Goal: Task Accomplishment & Management: Manage account settings

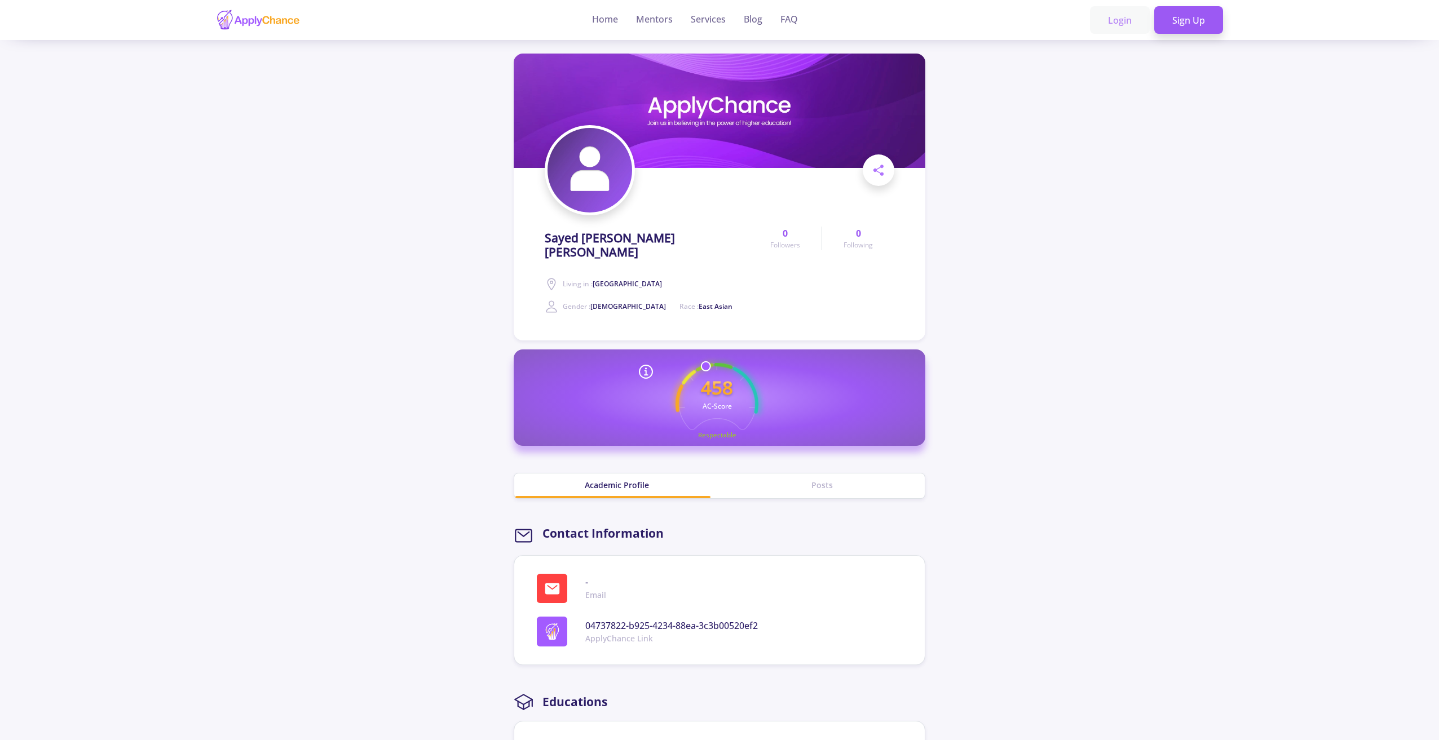
click at [1124, 22] on link "Login" at bounding box center [1120, 20] width 60 height 28
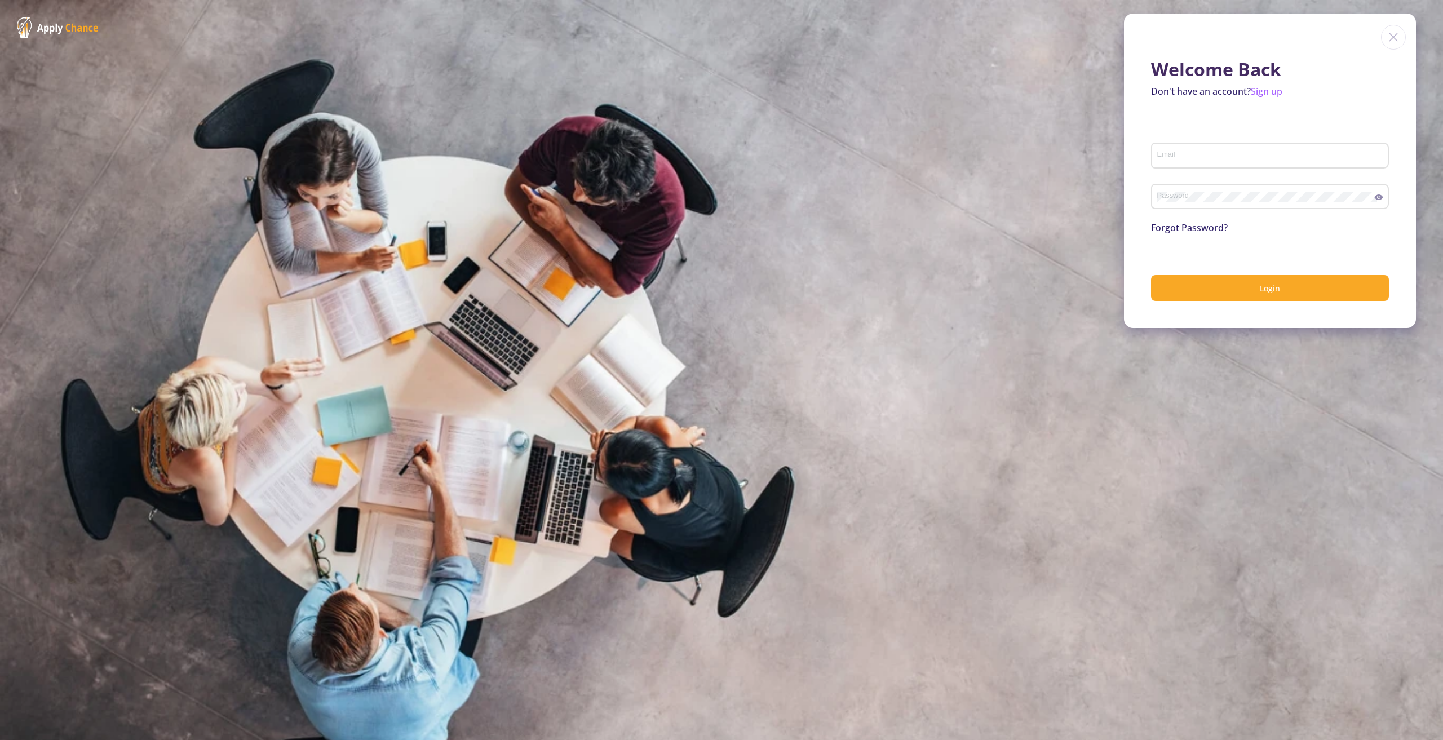
type input "[PERSON_NAME][EMAIL_ADDRESS][DOMAIN_NAME]"
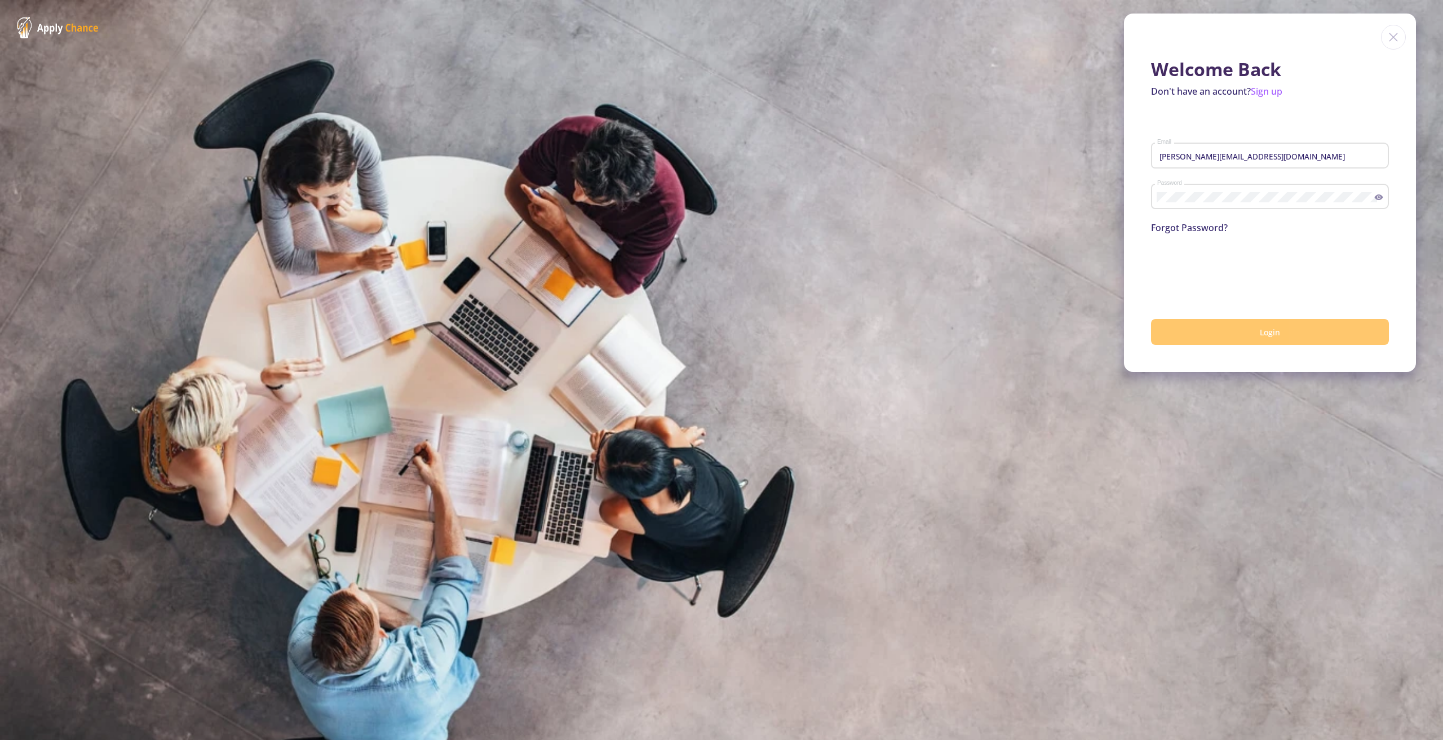
click at [1252, 339] on button "Login" at bounding box center [1270, 332] width 238 height 27
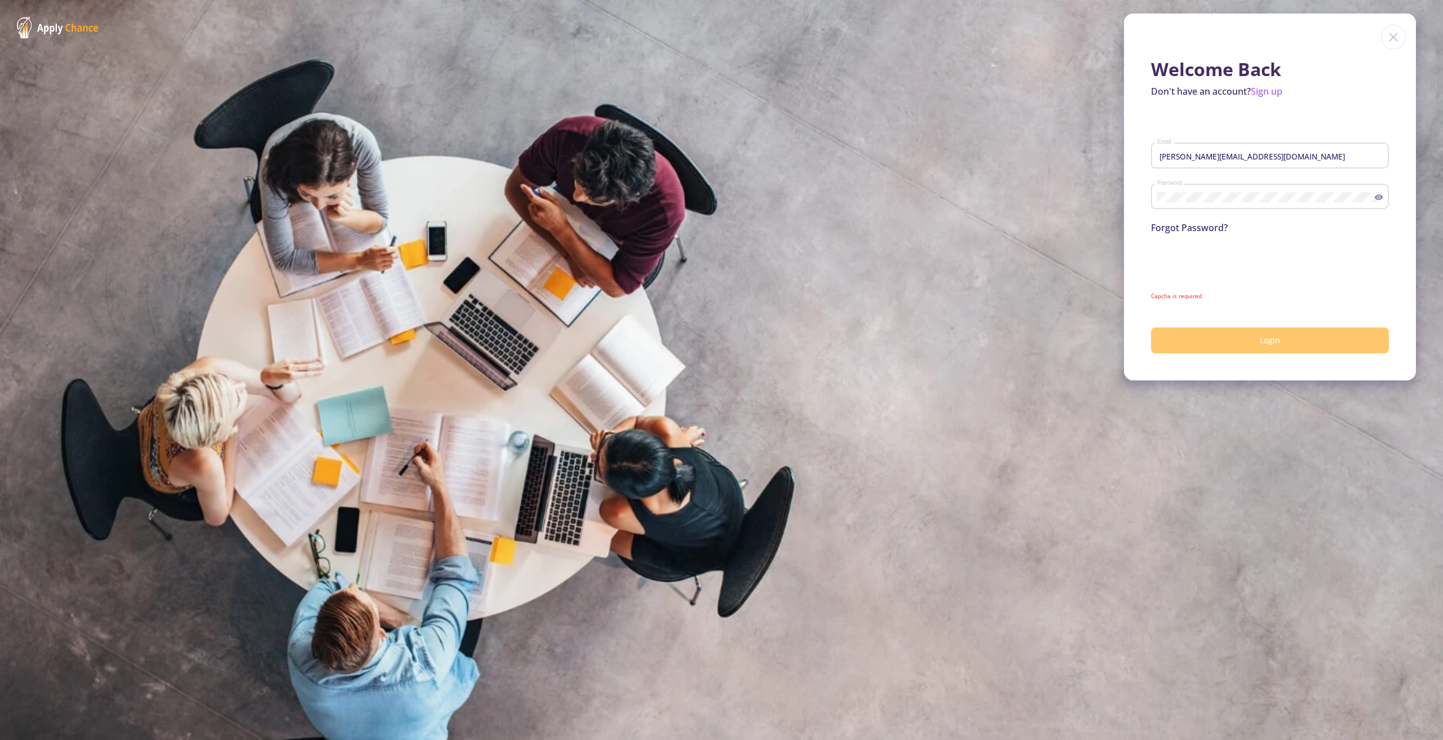
click at [1234, 343] on button "Login" at bounding box center [1270, 341] width 238 height 27
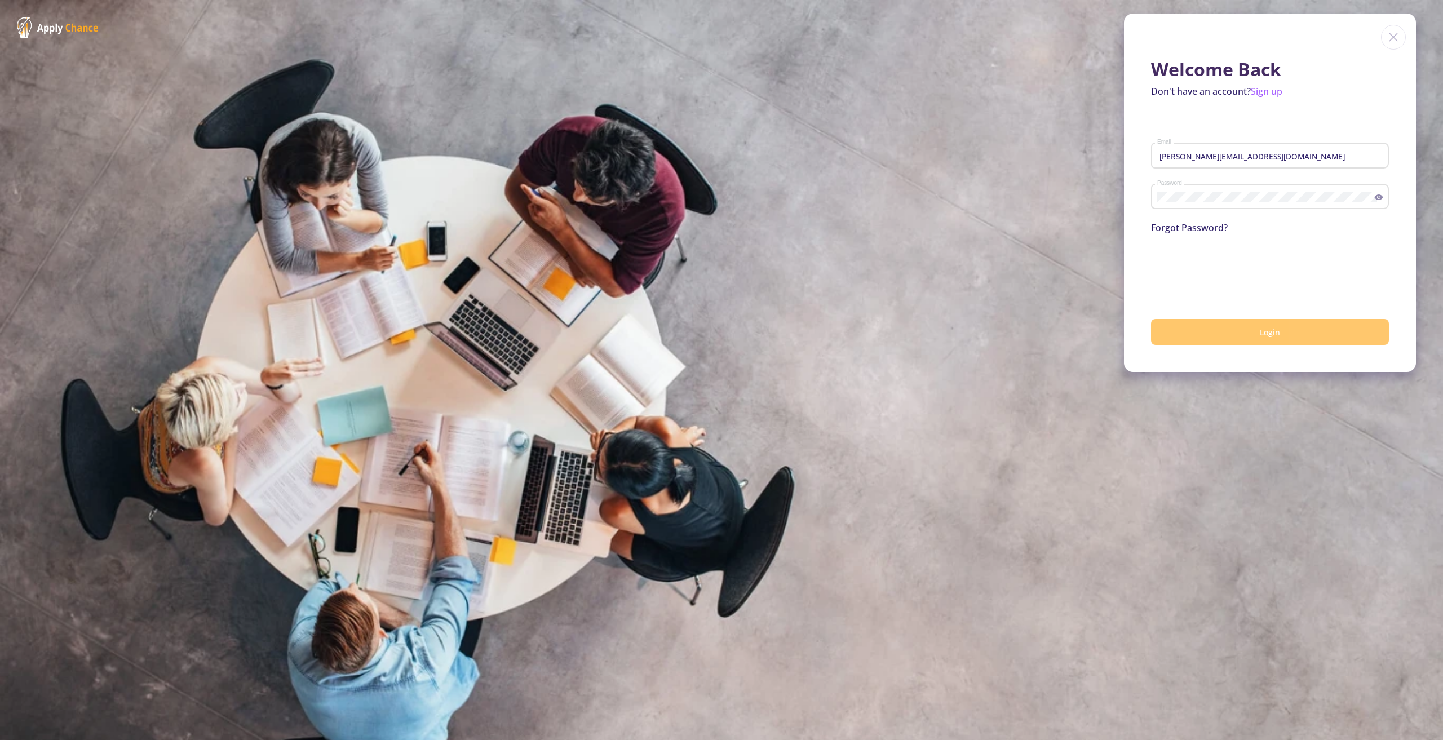
click at [1227, 338] on button "Login" at bounding box center [1270, 332] width 238 height 27
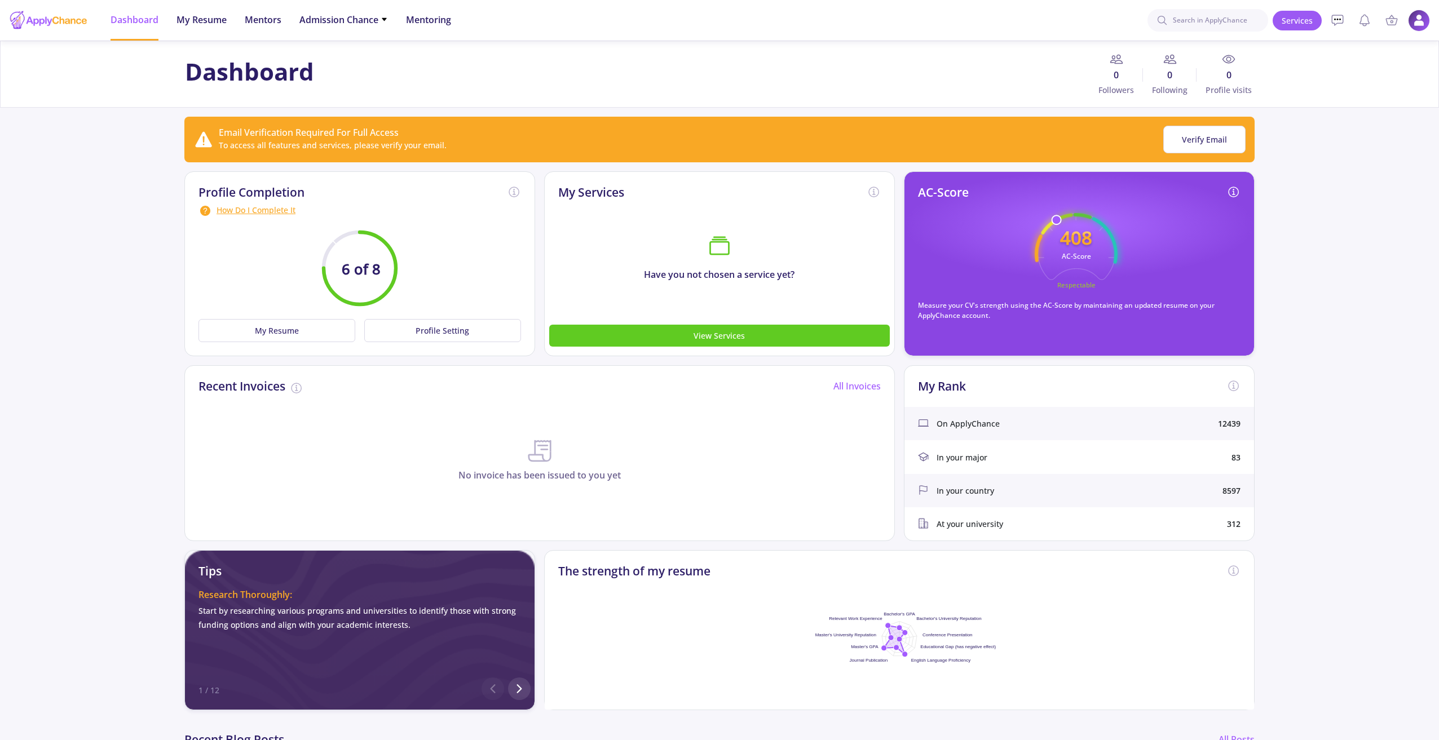
click at [1416, 25] on img at bounding box center [1419, 21] width 22 height 22
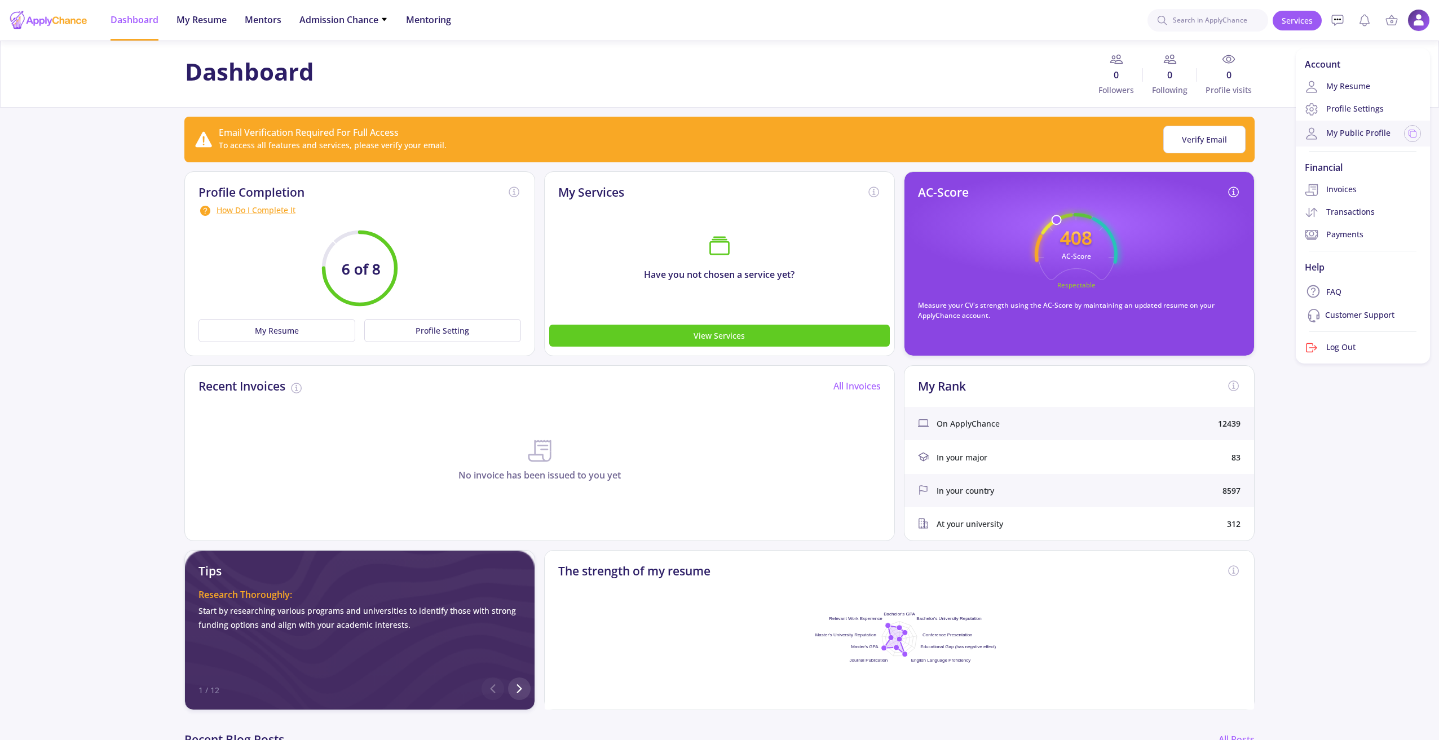
click at [1367, 134] on link "My Public Profile" at bounding box center [1348, 134] width 86 height 14
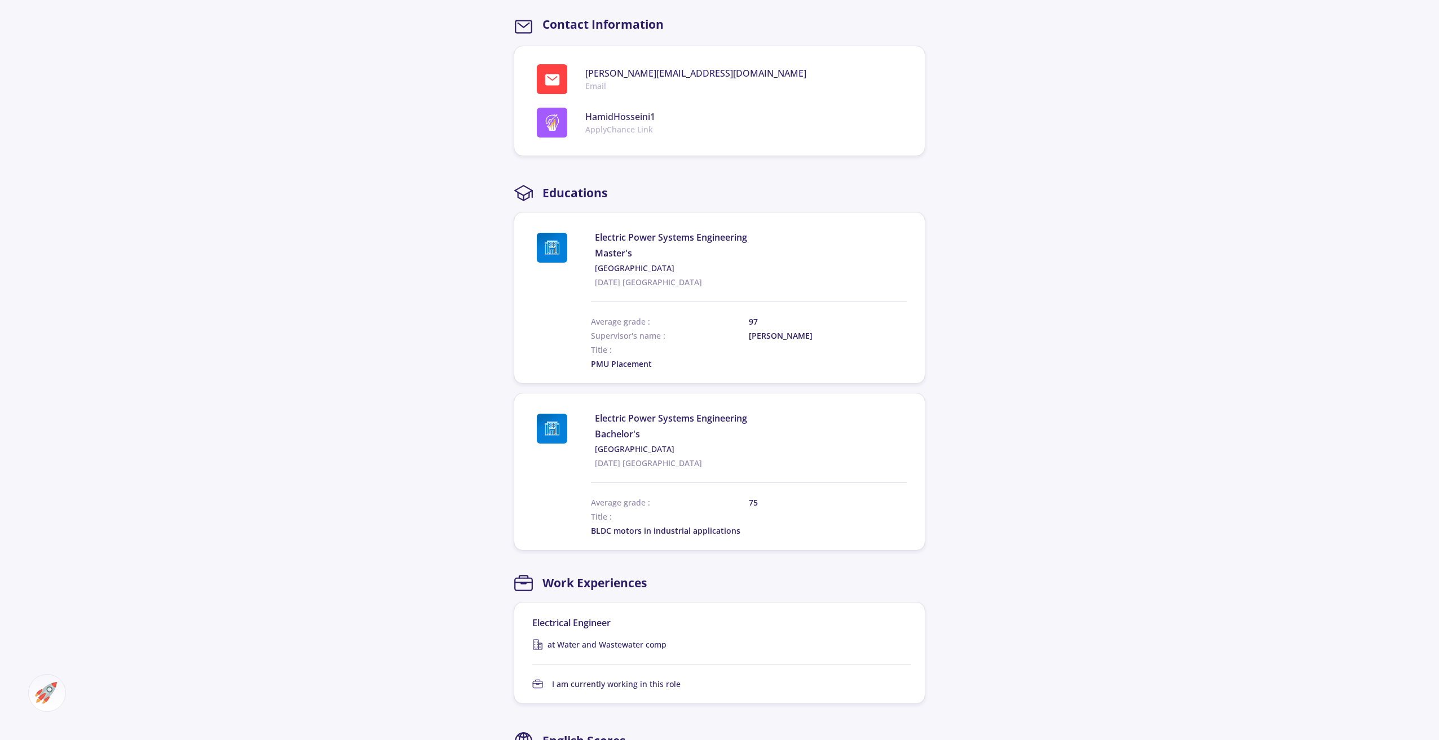
scroll to position [564, 0]
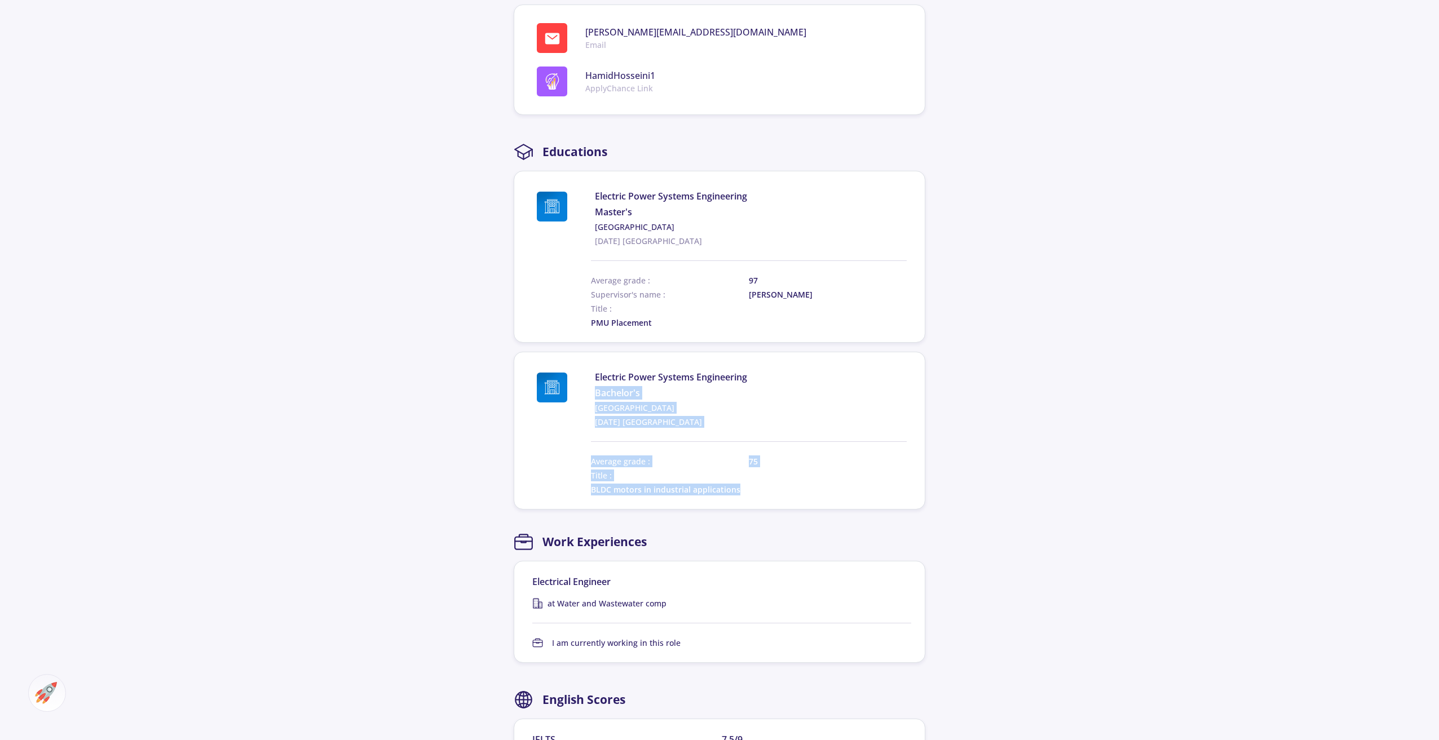
drag, startPoint x: 1438, startPoint y: 349, endPoint x: 1428, endPoint y: 505, distance: 156.0
click at [1428, 505] on section "[PERSON_NAME] Master in Power System Living in : [GEOGRAPHIC_DATA] Gender : [DE…" at bounding box center [719, 377] width 1439 height 1801
click at [1406, 492] on section "[PERSON_NAME] Master in Power System Living in : [GEOGRAPHIC_DATA] Gender : [DE…" at bounding box center [719, 377] width 1439 height 1801
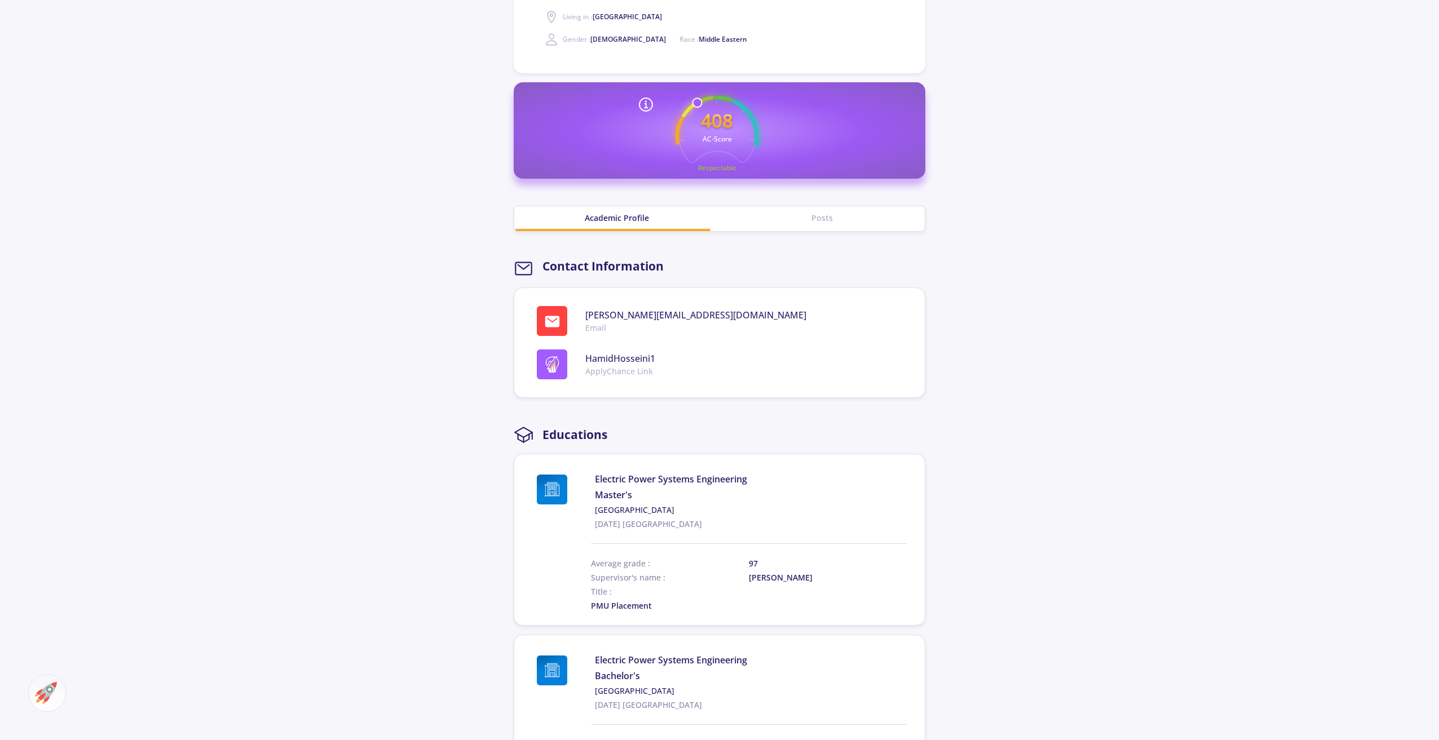
scroll to position [280, 0]
click at [819, 220] on div "Posts" at bounding box center [821, 219] width 205 height 12
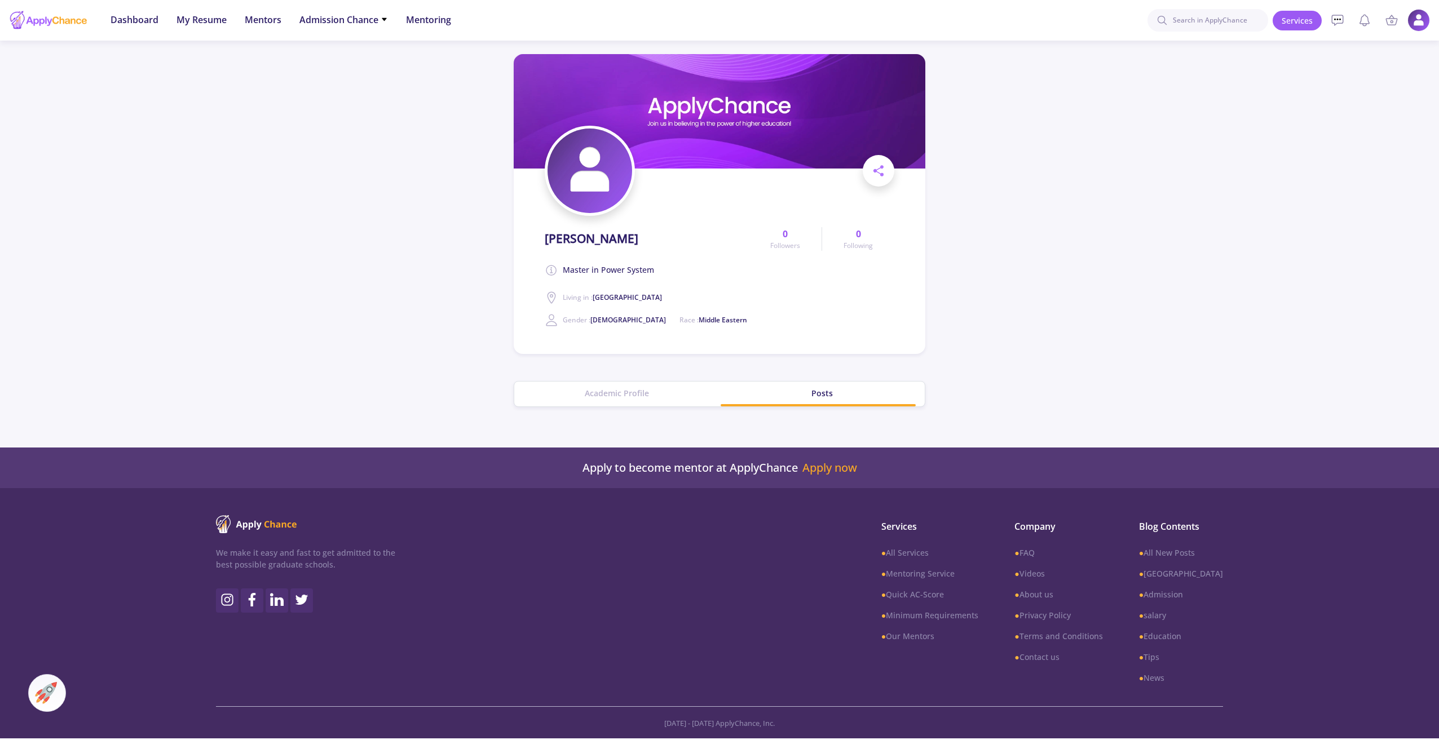
scroll to position [0, 0]
click at [624, 390] on div "Academic Profile" at bounding box center [618, 393] width 205 height 12
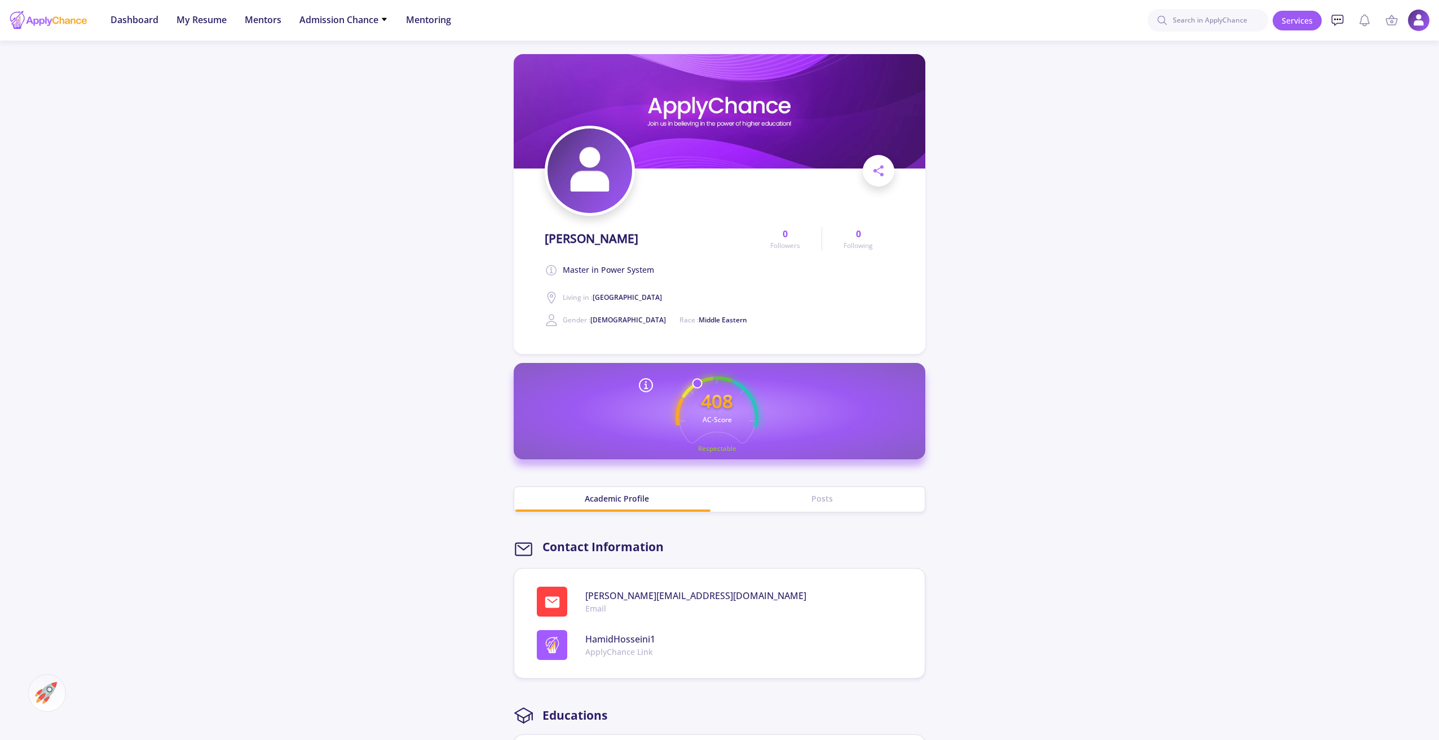
click at [1341, 19] on icon at bounding box center [1338, 21] width 14 height 14
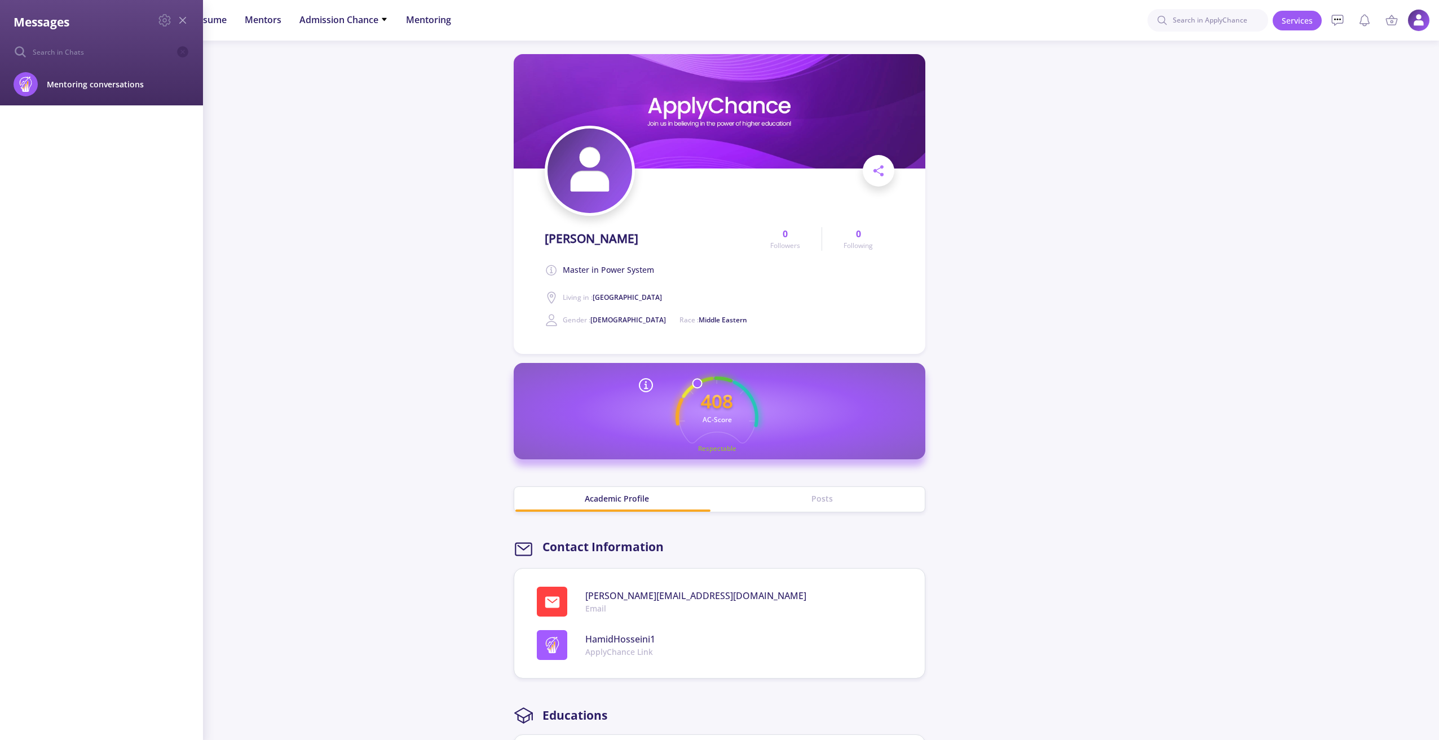
click at [182, 20] on line at bounding box center [183, 20] width 6 height 6
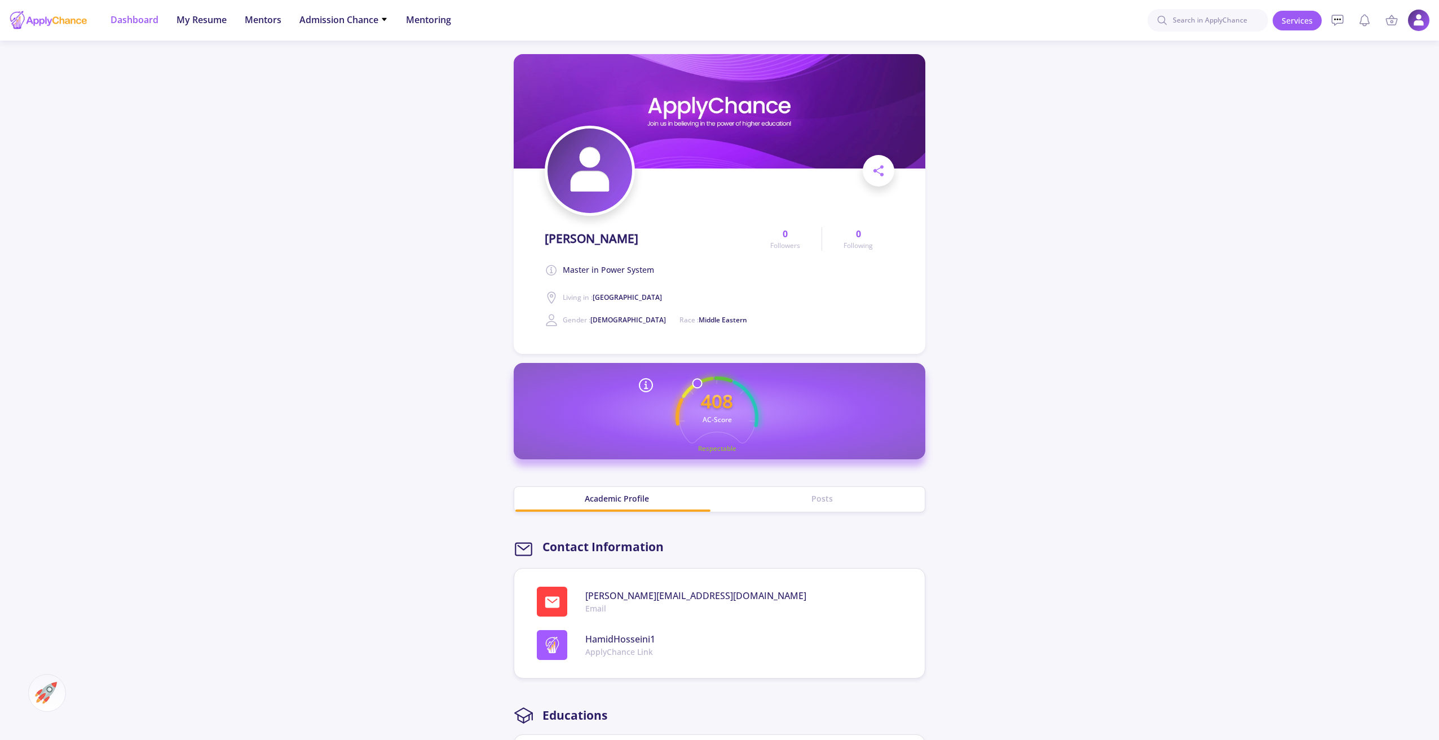
click at [145, 21] on span "Dashboard" at bounding box center [135, 20] width 48 height 14
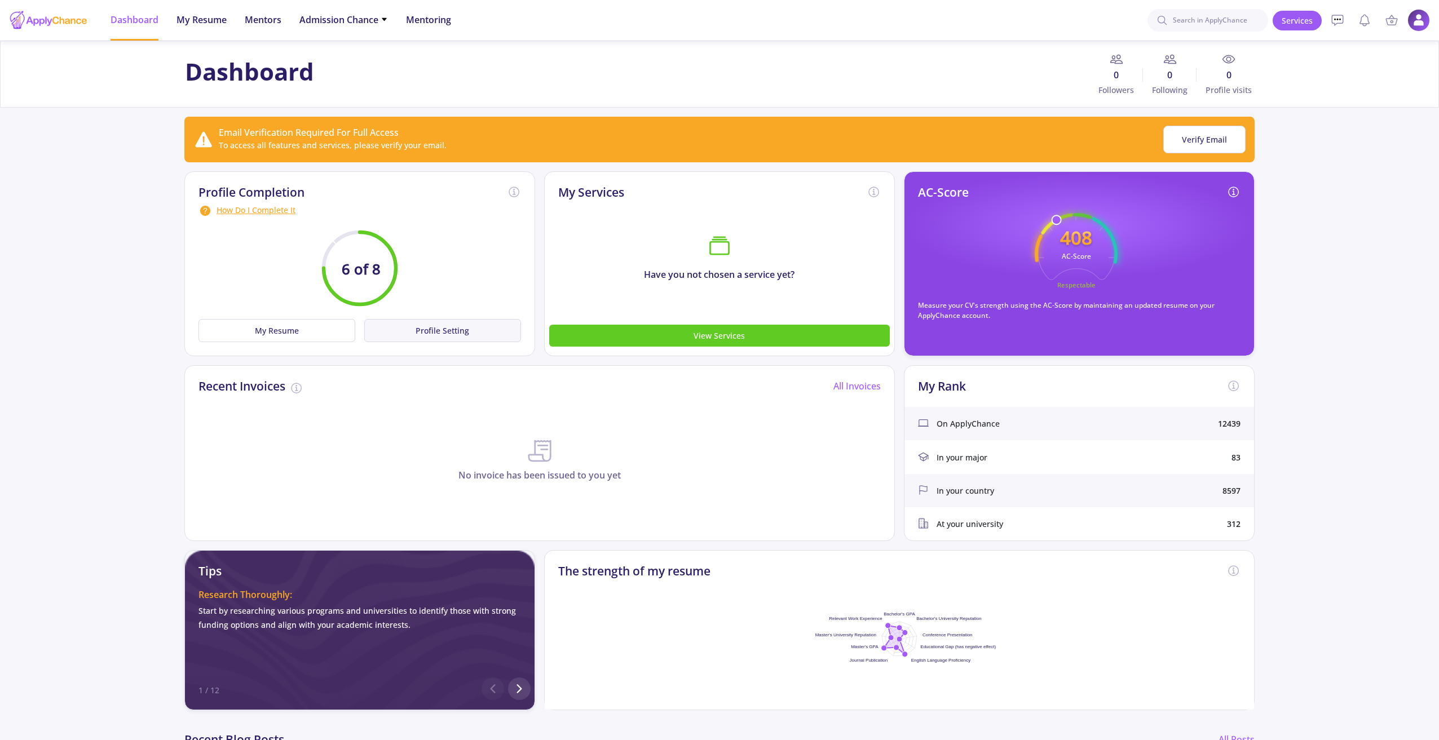
click at [422, 334] on button "Profile Setting" at bounding box center [442, 330] width 157 height 23
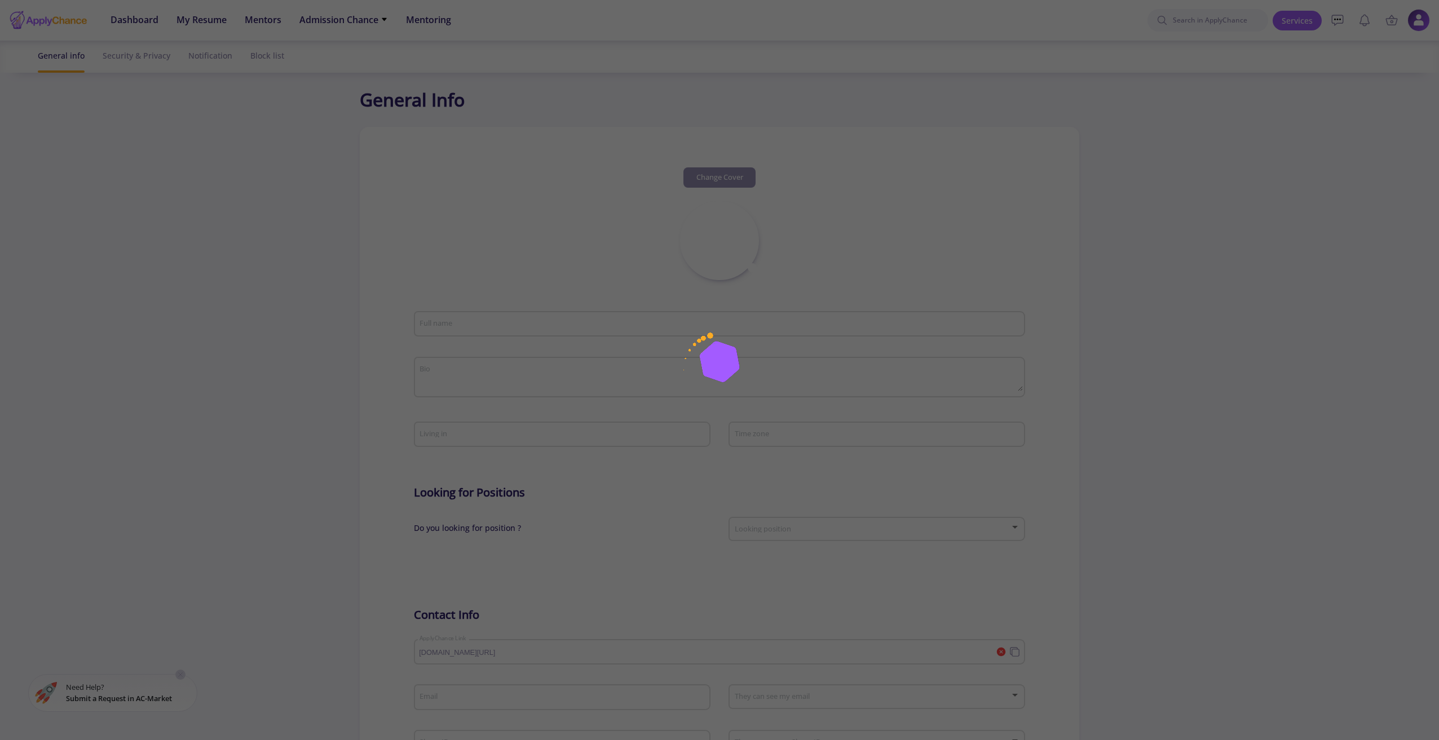
type input "[PERSON_NAME]"
type textarea "Master in Power System"
type input "[GEOGRAPHIC_DATA]"
type input "HamidHosseini1"
type input "[PERSON_NAME][EMAIL_ADDRESS][DOMAIN_NAME]"
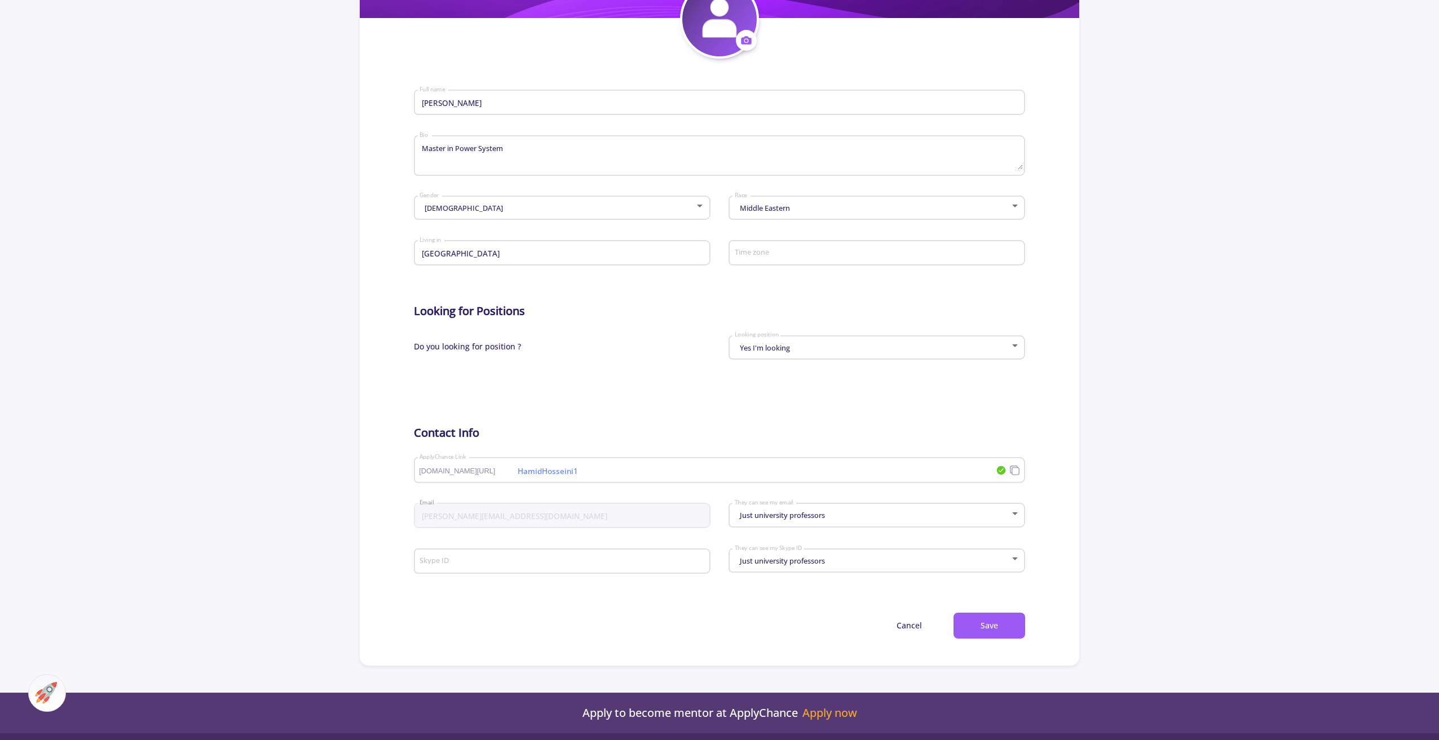
scroll to position [215, 0]
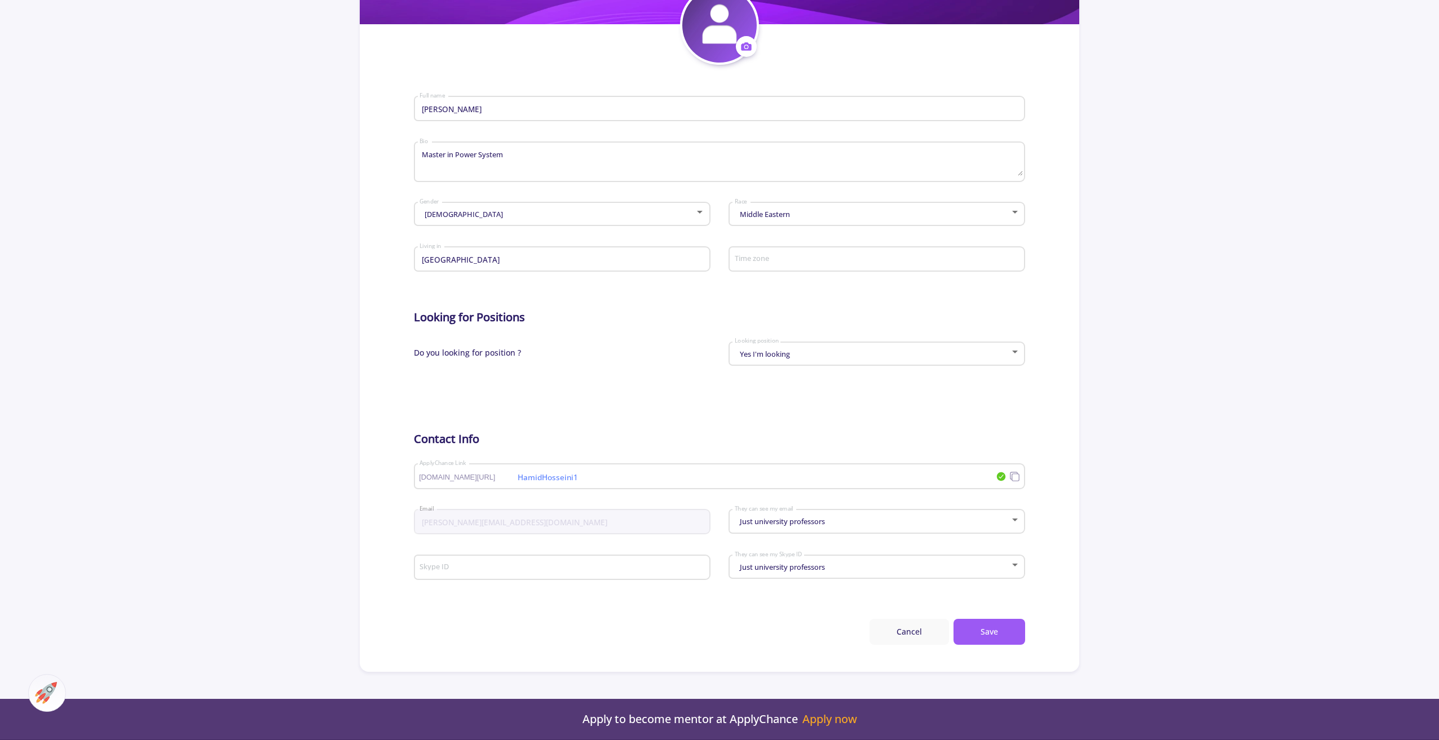
click at [911, 637] on button "Cancel" at bounding box center [909, 632] width 80 height 27
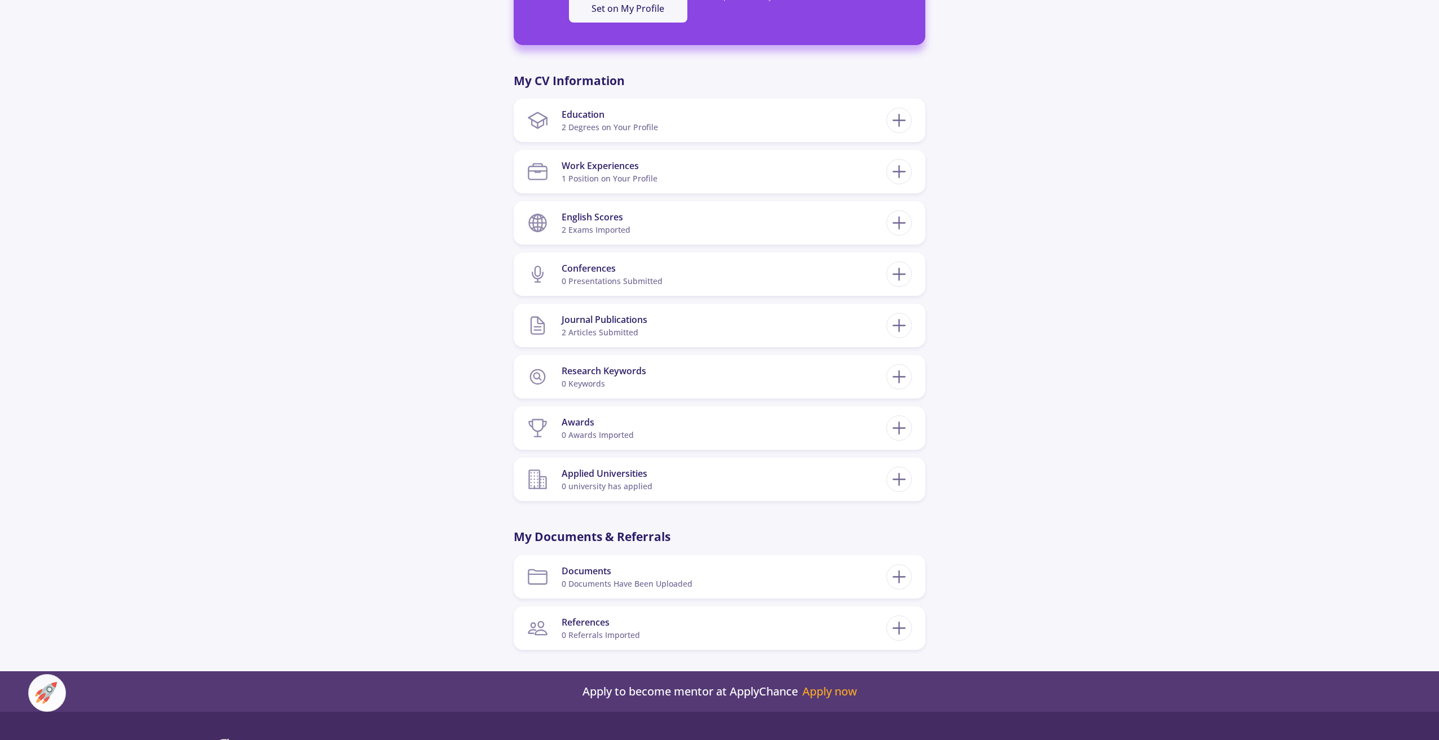
scroll to position [485, 0]
click at [787, 628] on section "References 0 referrals imported" at bounding box center [706, 628] width 359 height 34
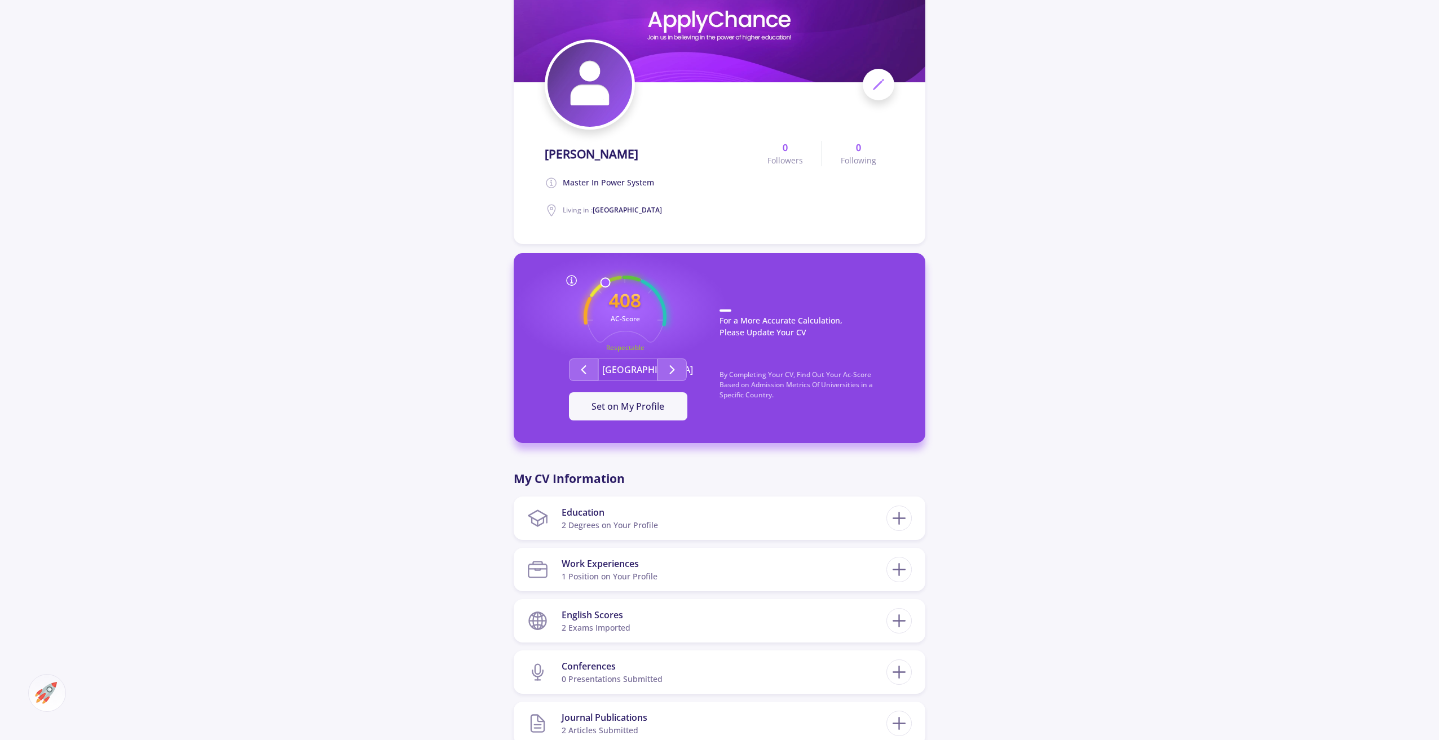
scroll to position [0, 0]
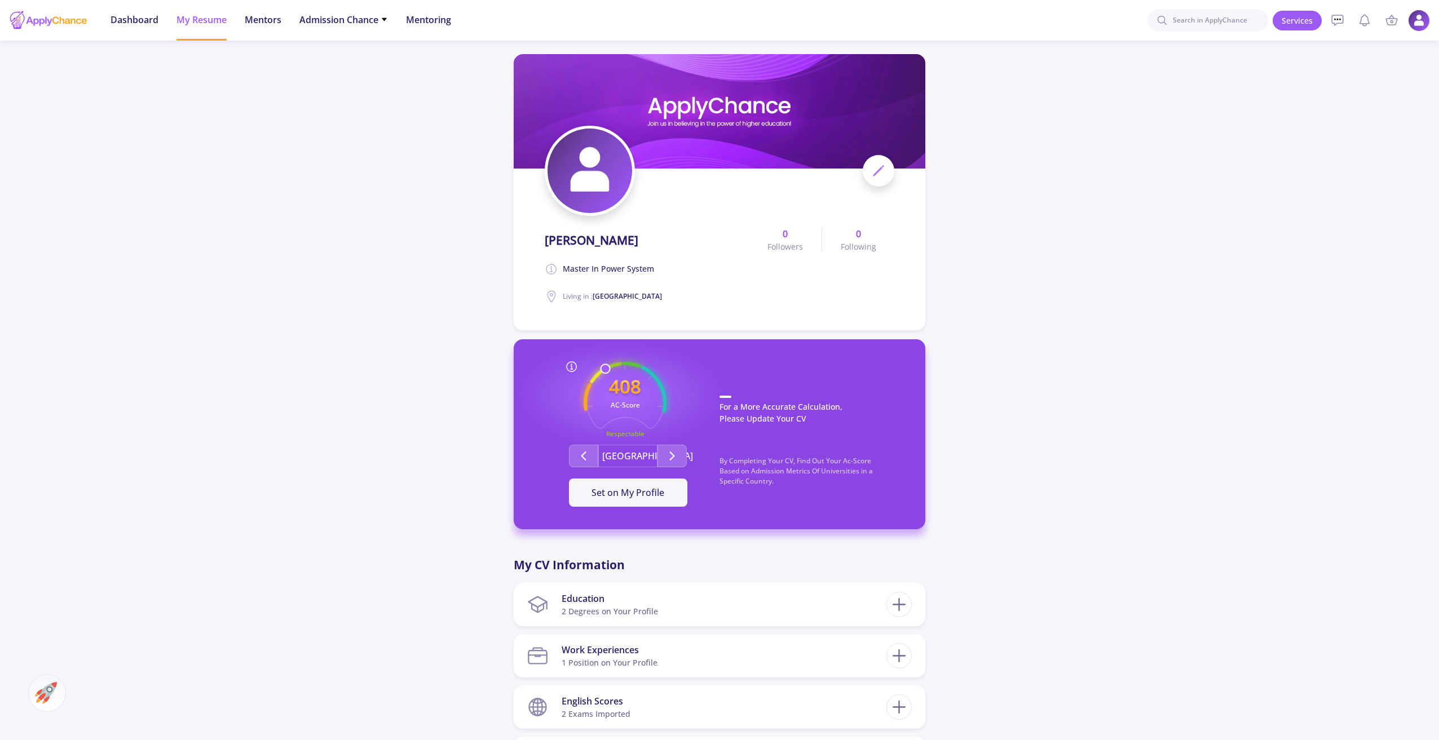
click at [1413, 26] on img at bounding box center [1419, 21] width 22 height 22
click at [1369, 109] on link "Profile Settings" at bounding box center [1363, 109] width 134 height 23
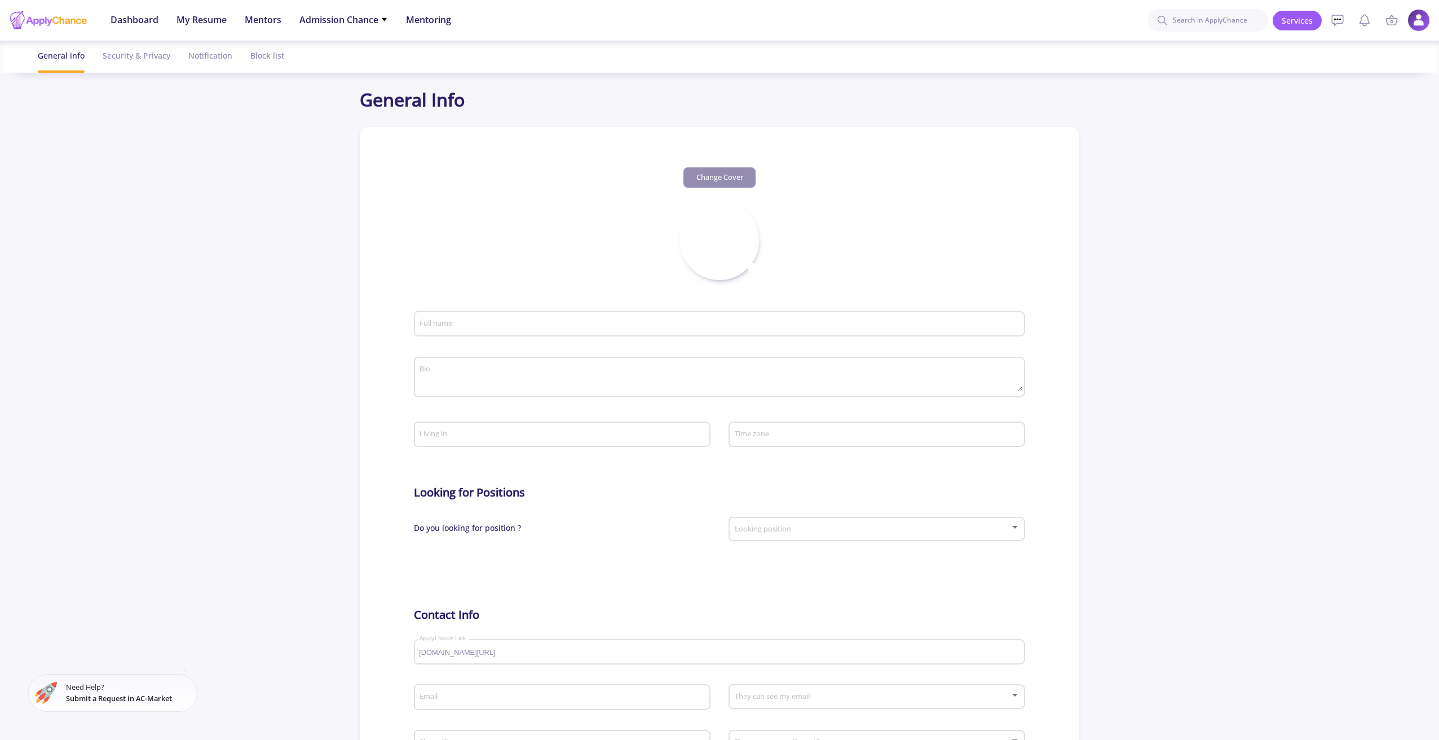
type input "[PERSON_NAME]"
type textarea "Master in Power System"
type input "[GEOGRAPHIC_DATA]"
type input "HamidHosseini1"
type input "[PERSON_NAME][EMAIL_ADDRESS][DOMAIN_NAME]"
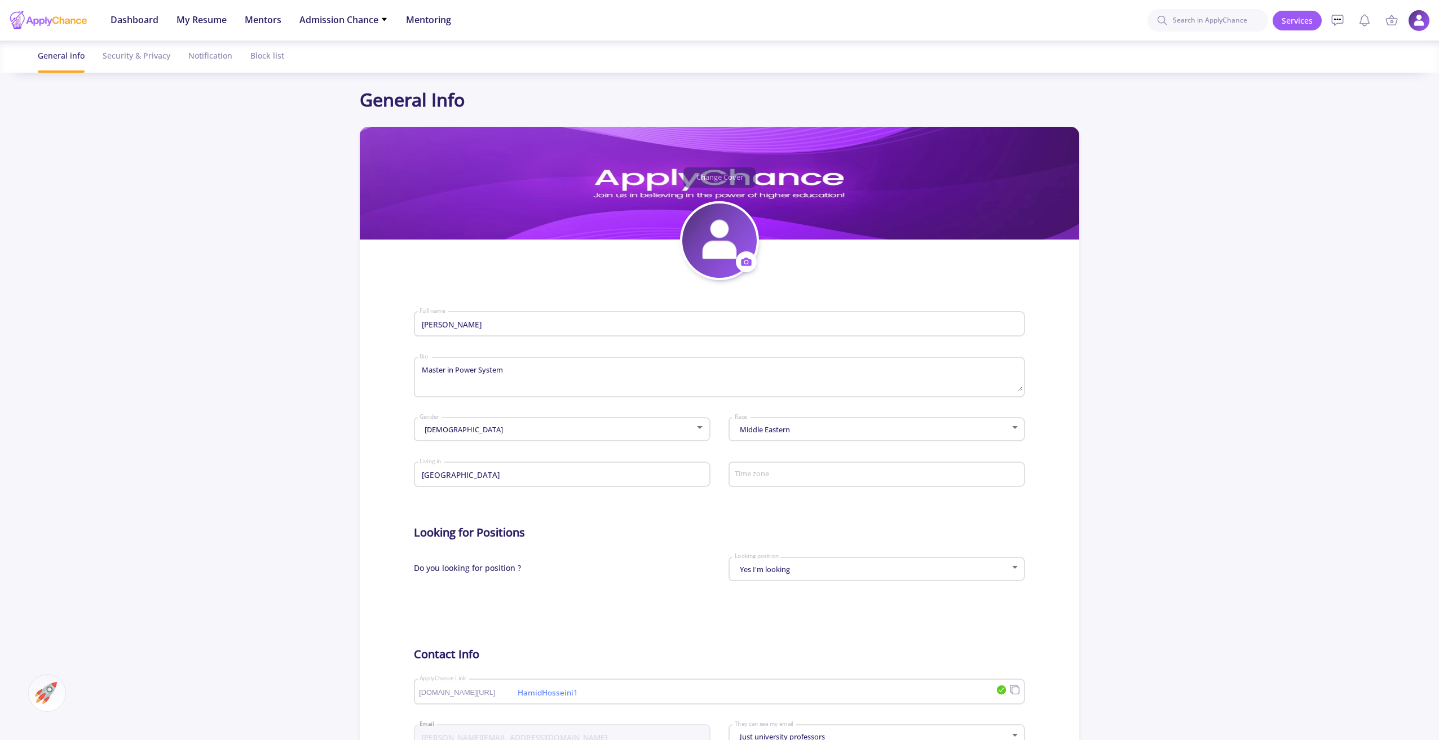
click at [1418, 24] on img at bounding box center [1419, 21] width 22 height 22
click at [1379, 134] on link "My Public Profile" at bounding box center [1348, 134] width 86 height 14
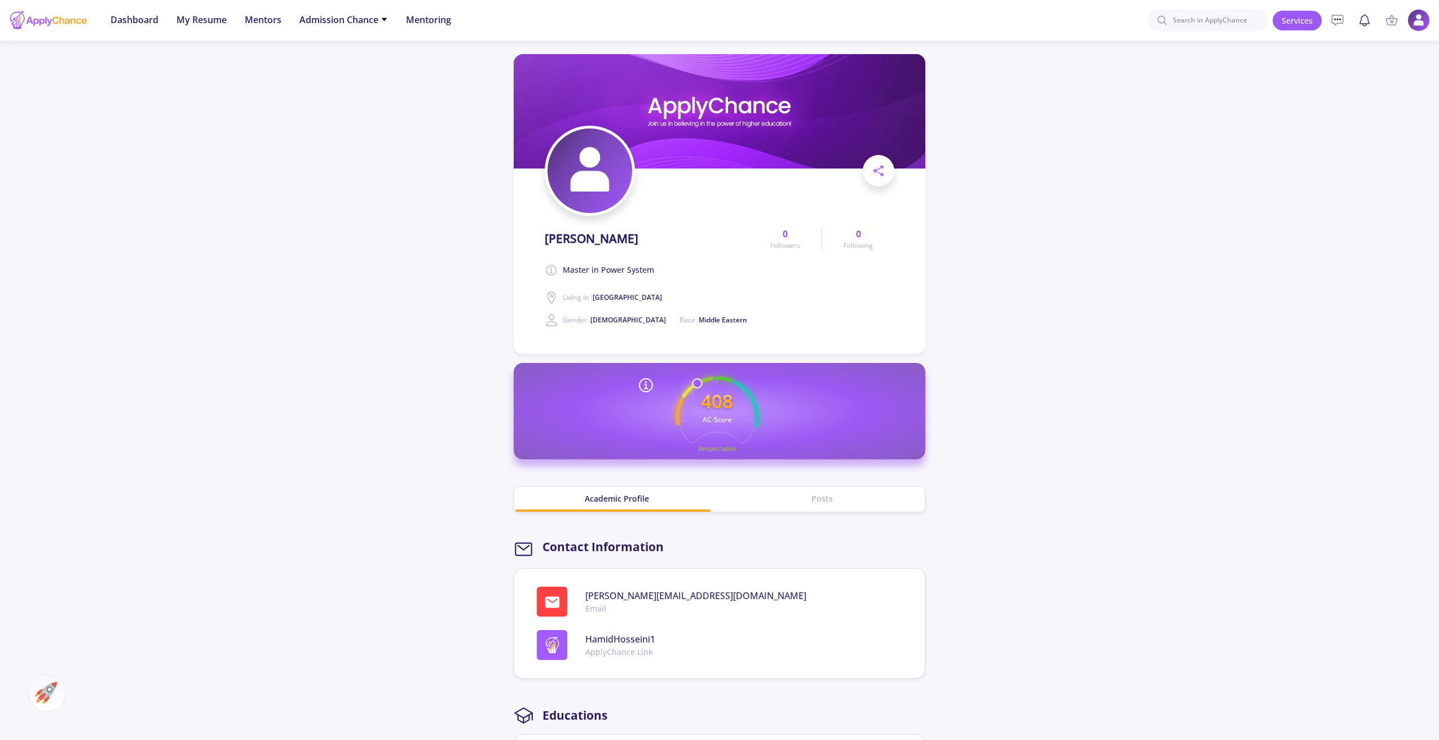
click at [1363, 22] on icon at bounding box center [1365, 21] width 14 height 14
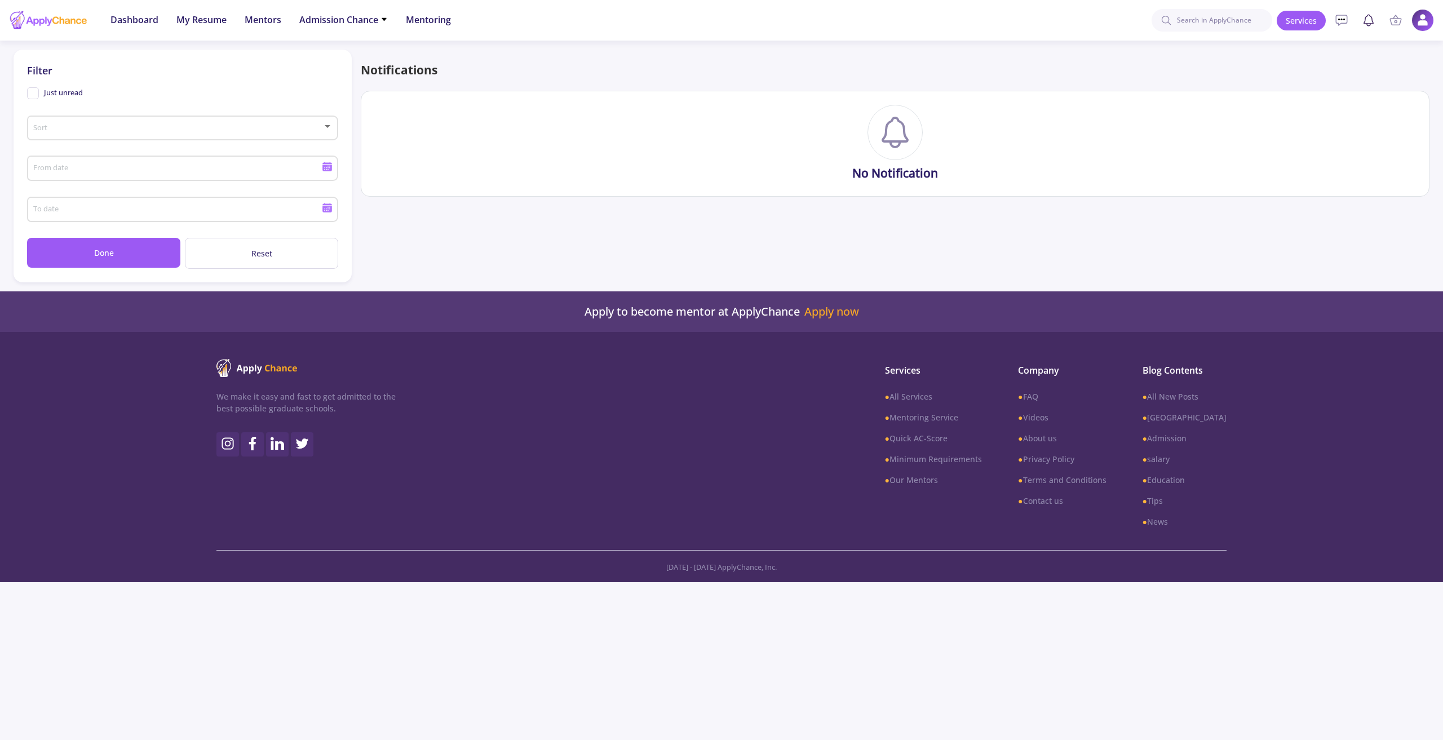
click at [1364, 22] on icon at bounding box center [1369, 19] width 10 height 9
click at [1339, 20] on icon at bounding box center [1342, 21] width 14 height 14
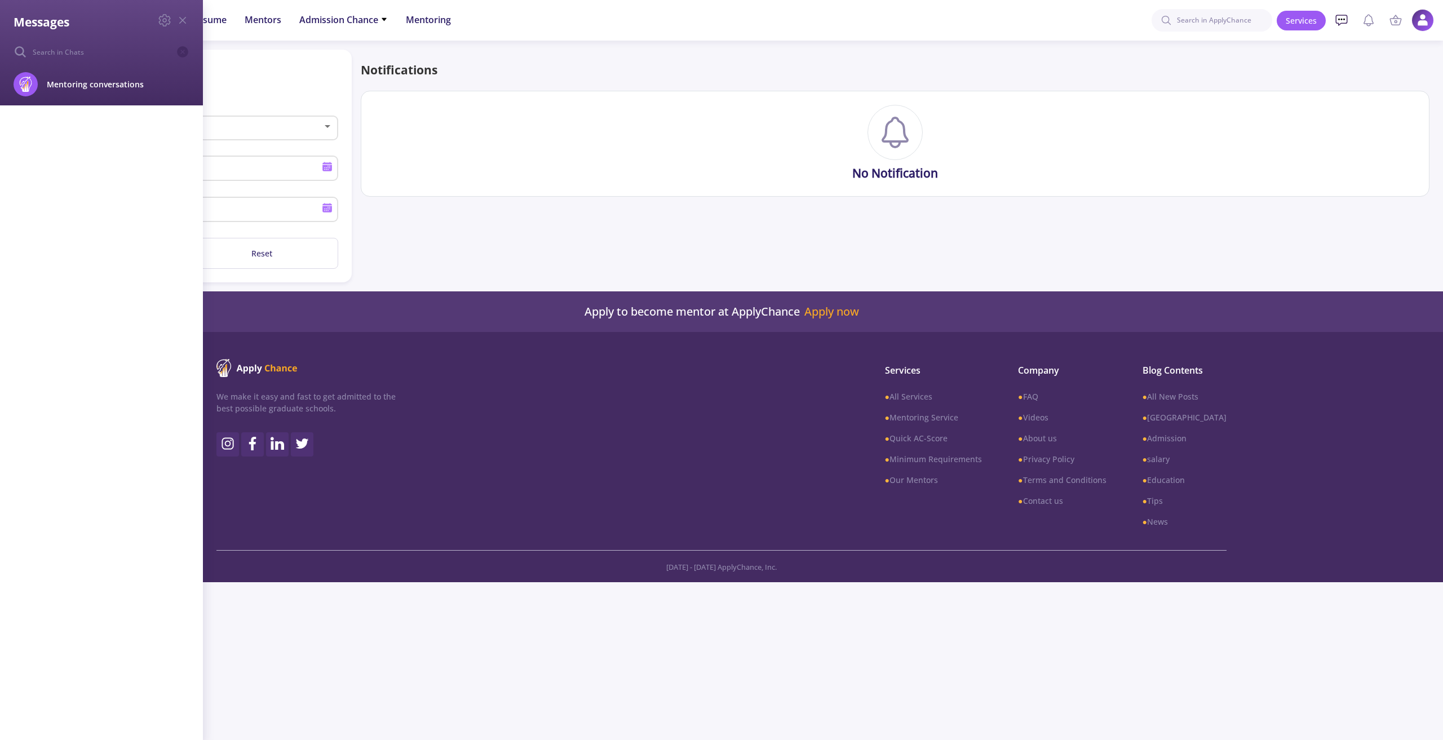
click at [1339, 20] on div "Messages Mentoring conversations Block" at bounding box center [721, 370] width 1443 height 740
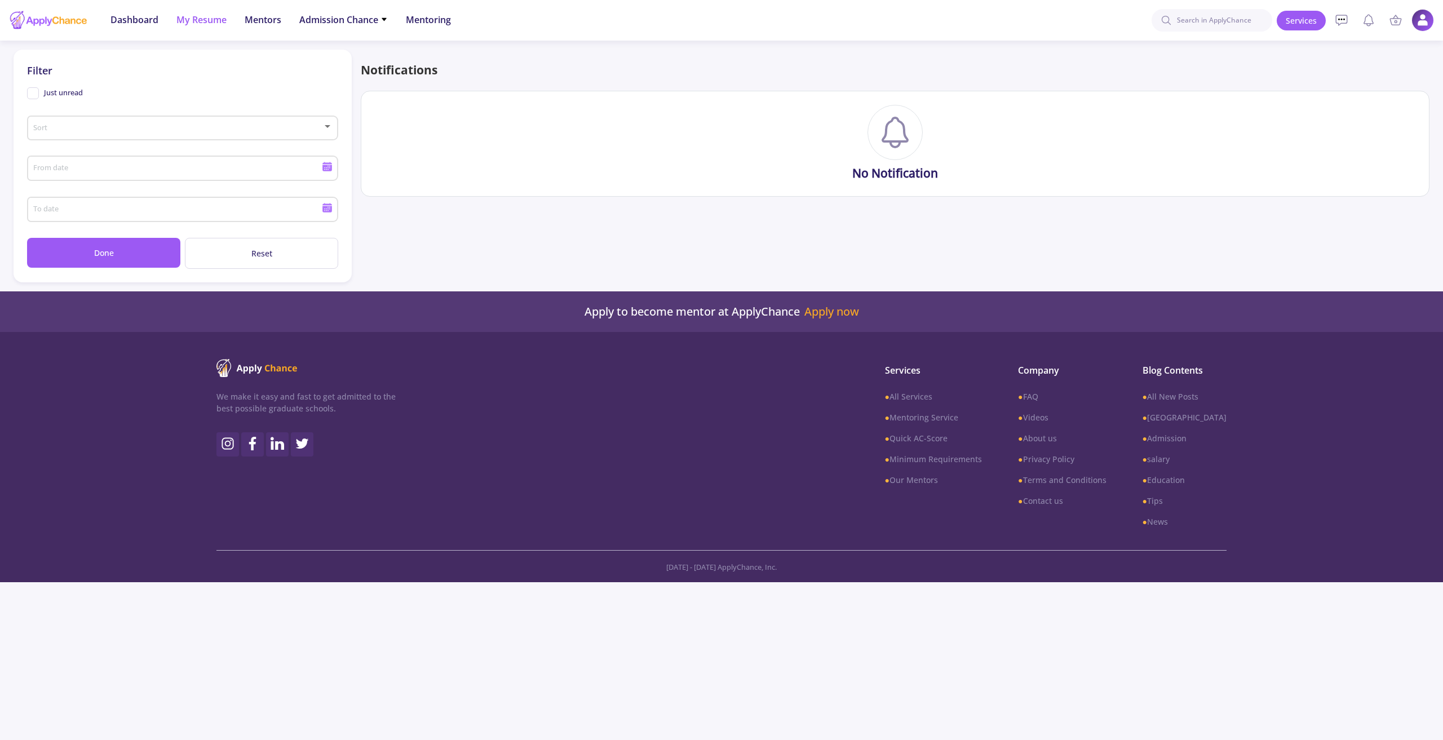
click at [200, 18] on span "My Resume" at bounding box center [201, 20] width 50 height 14
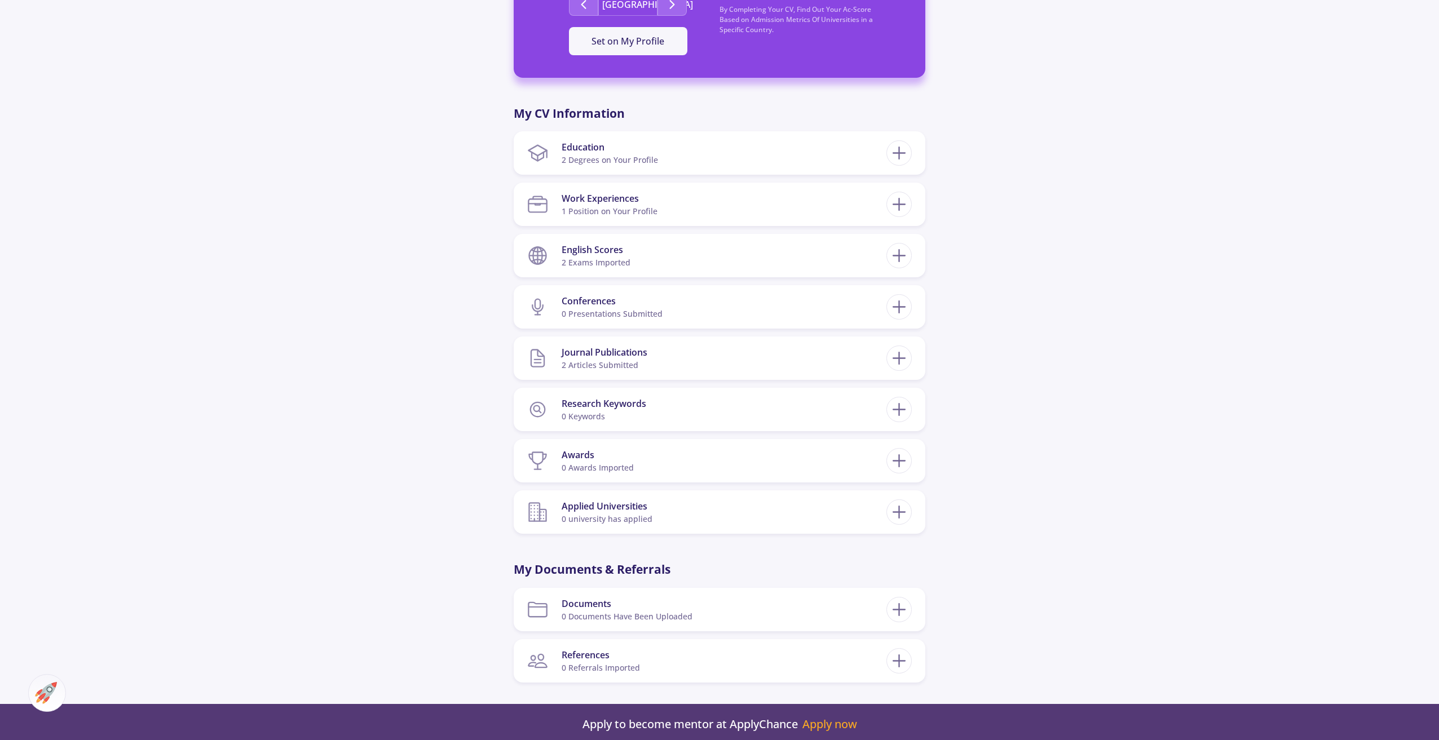
scroll to position [453, 0]
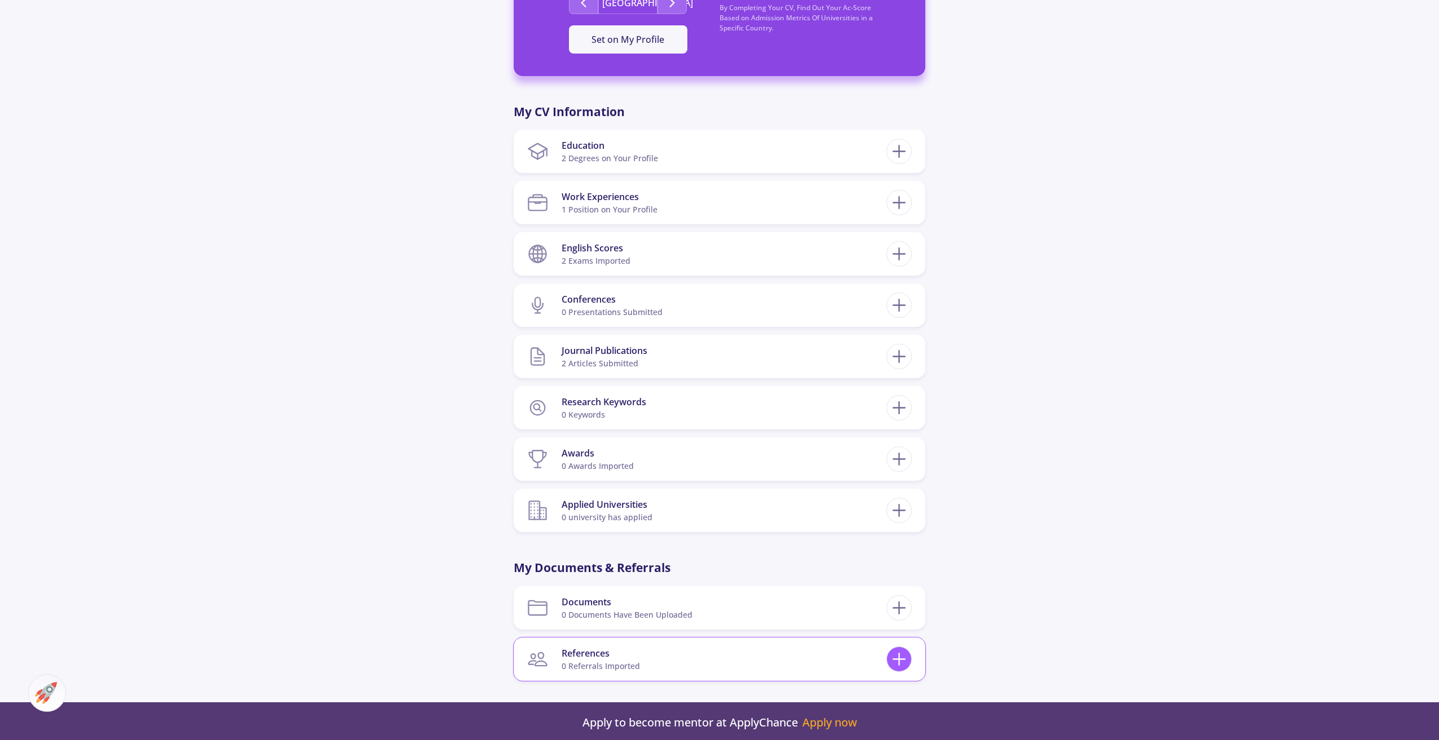
click at [899, 664] on line at bounding box center [899, 659] width 0 height 12
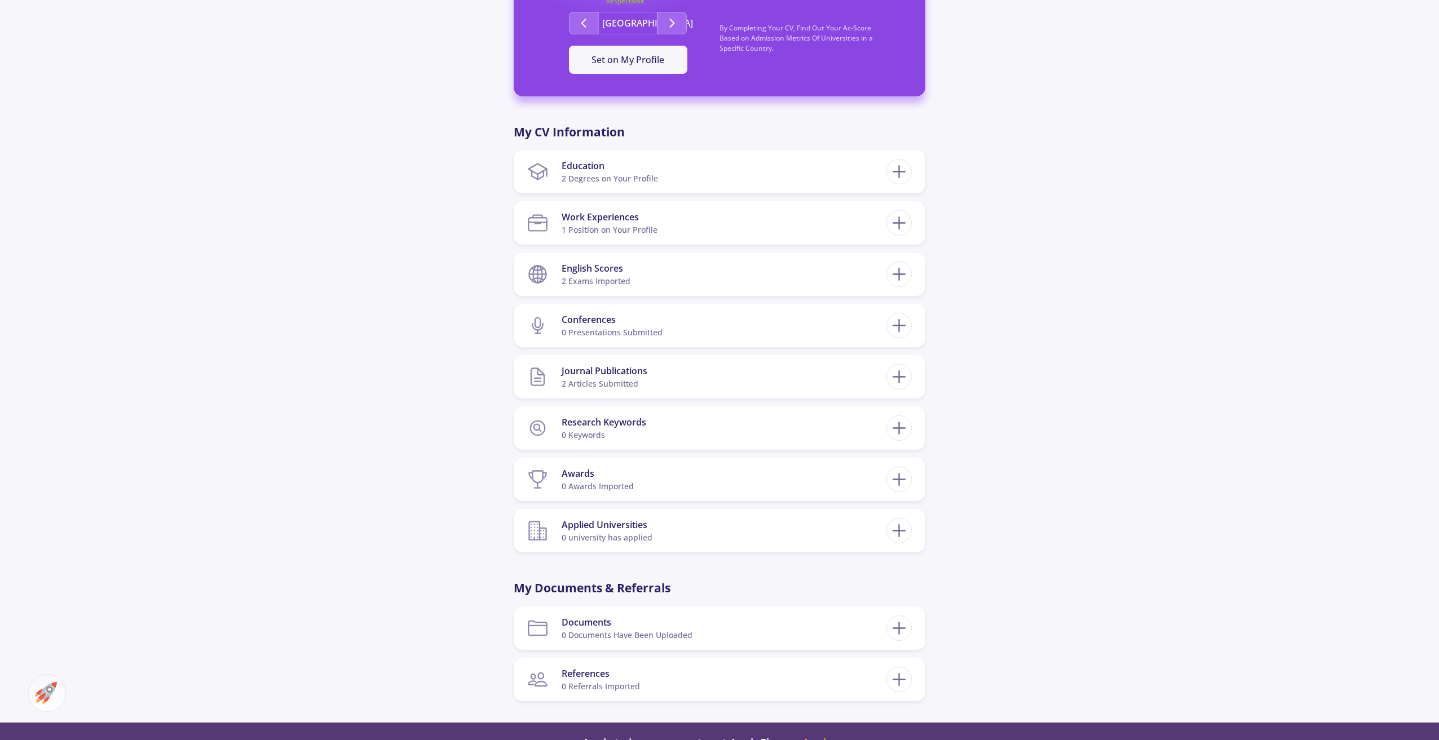
scroll to position [451, 0]
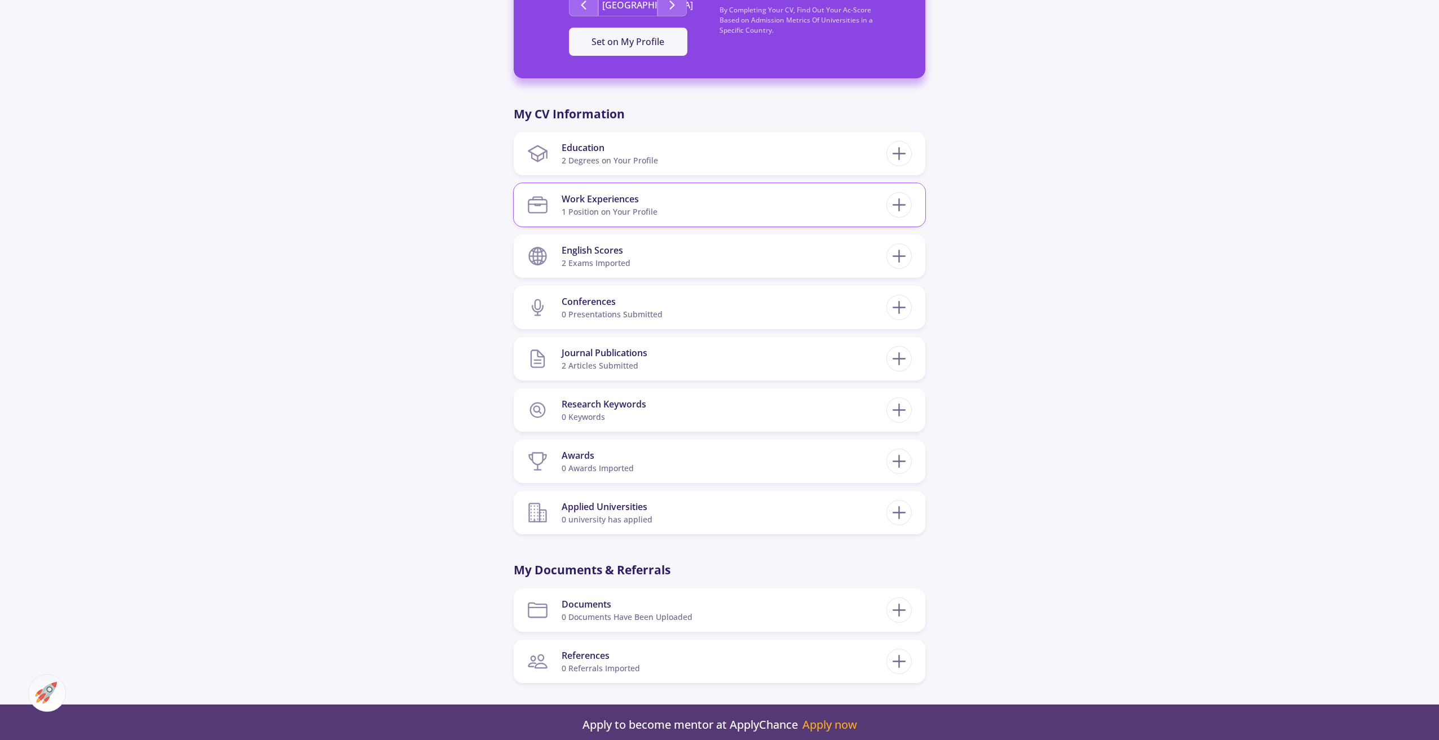
click at [681, 215] on section "Work Experiences 1 Position on Your Profile" at bounding box center [706, 205] width 359 height 34
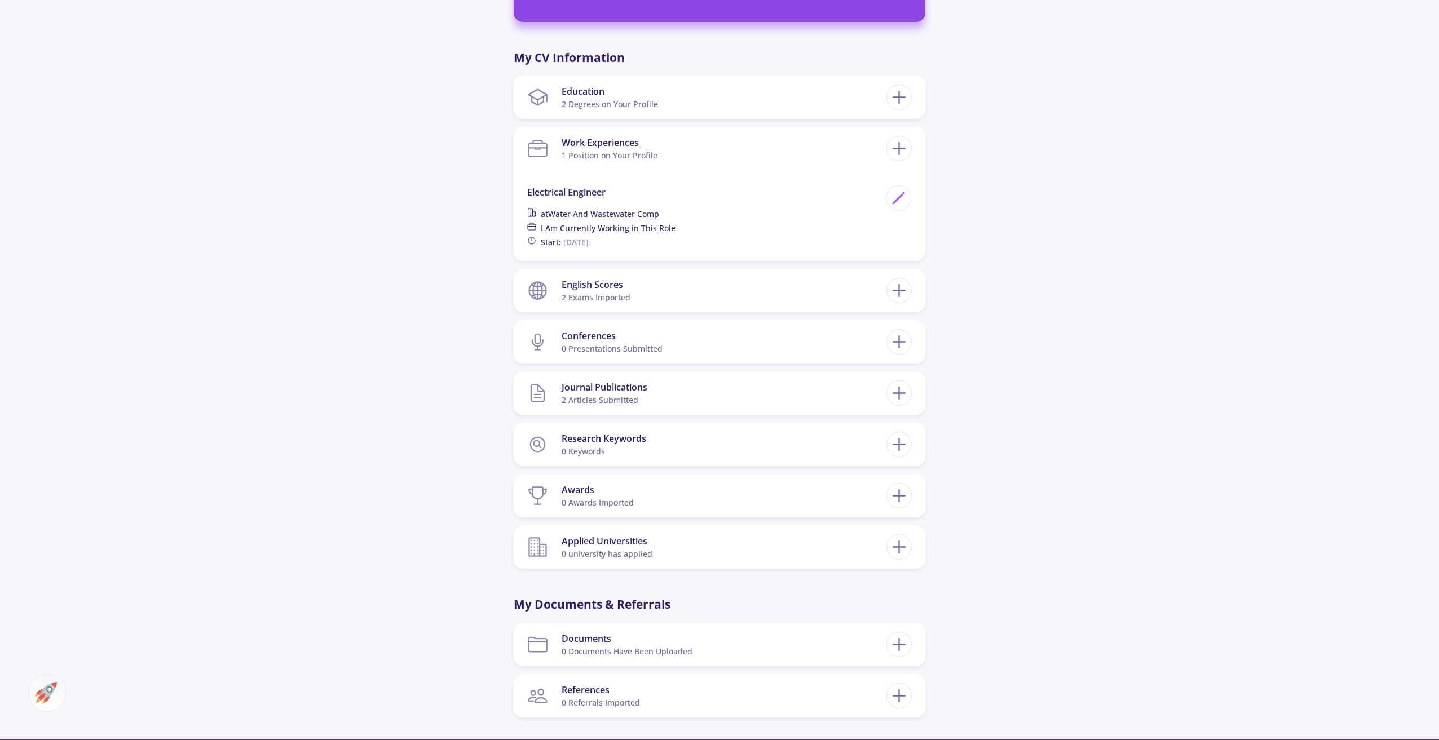
scroll to position [564, 0]
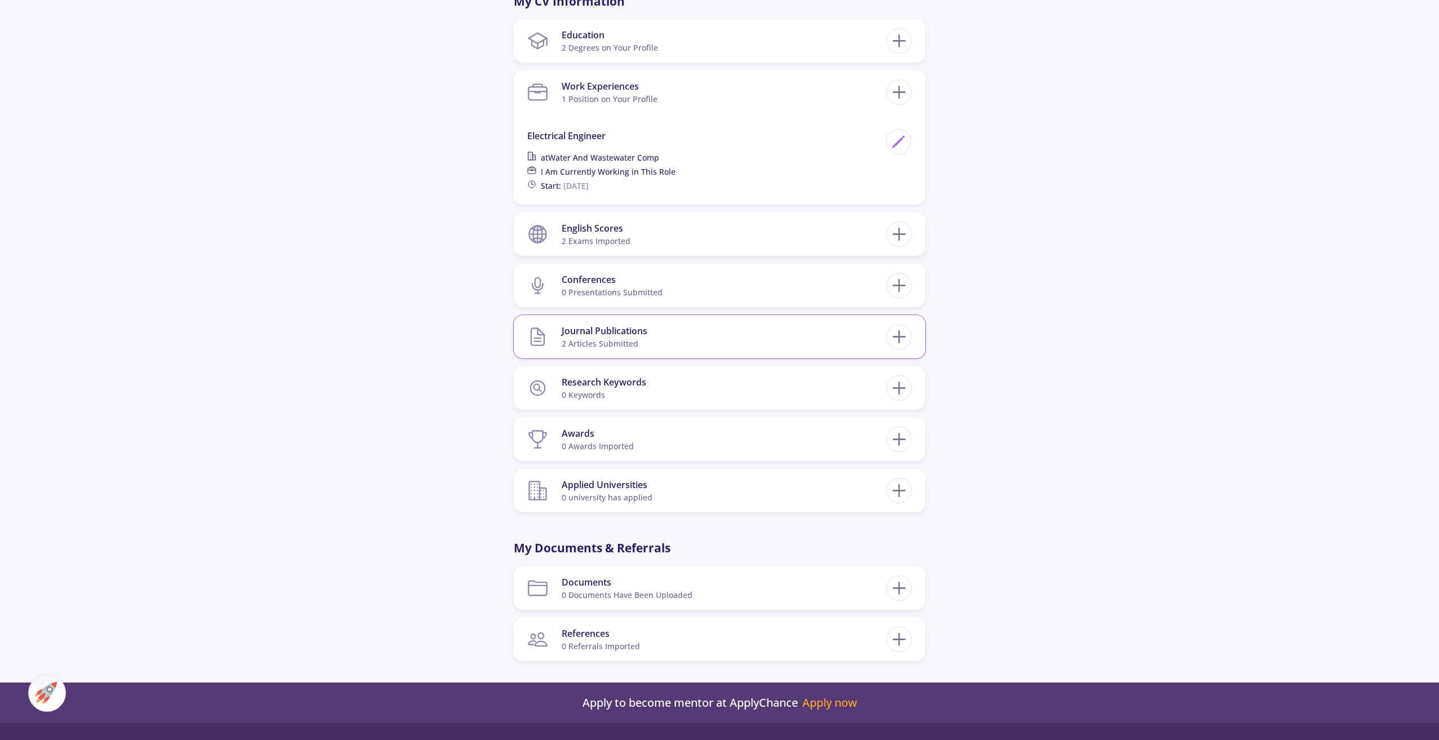
click at [680, 339] on section "Journal Publications 2 articles submitted" at bounding box center [706, 337] width 359 height 34
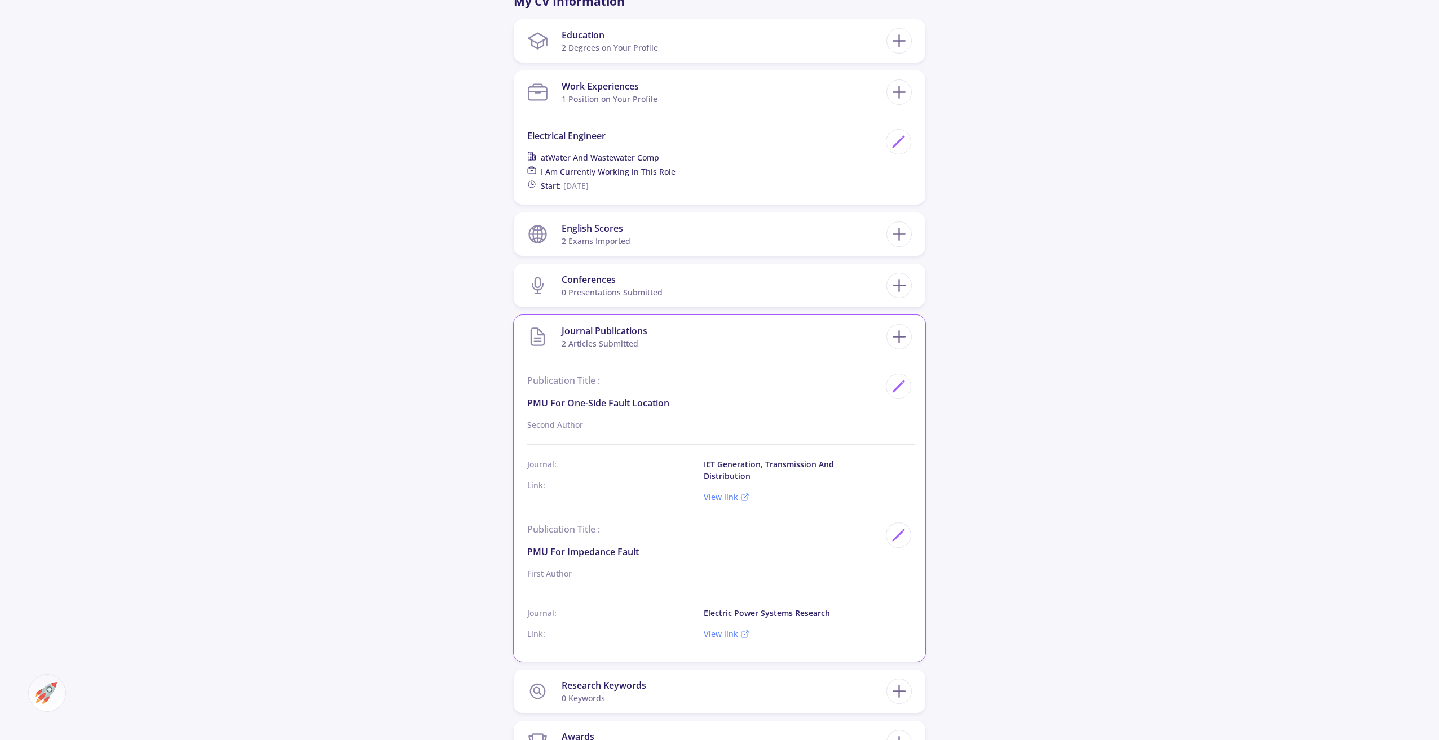
click at [680, 339] on section "Journal Publications 2 articles submitted" at bounding box center [706, 337] width 359 height 34
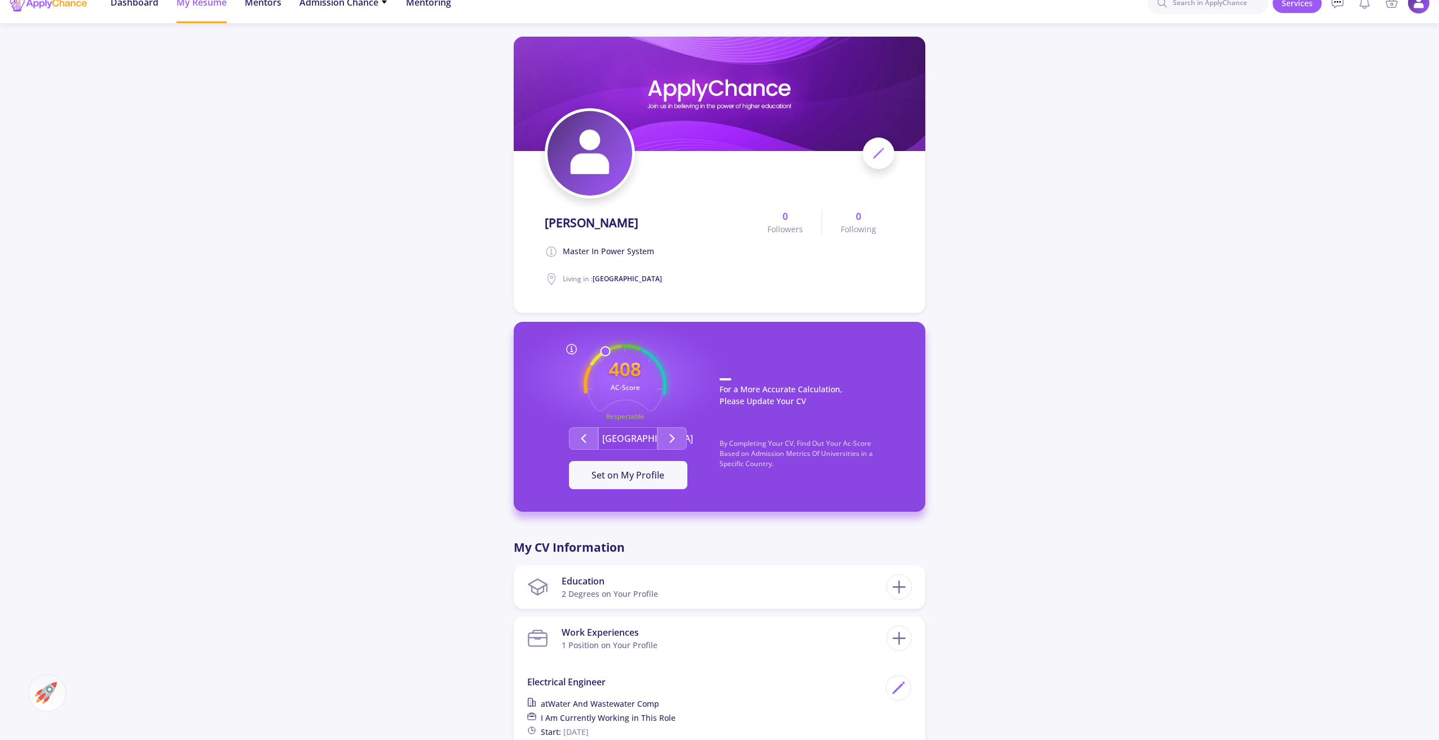
scroll to position [0, 0]
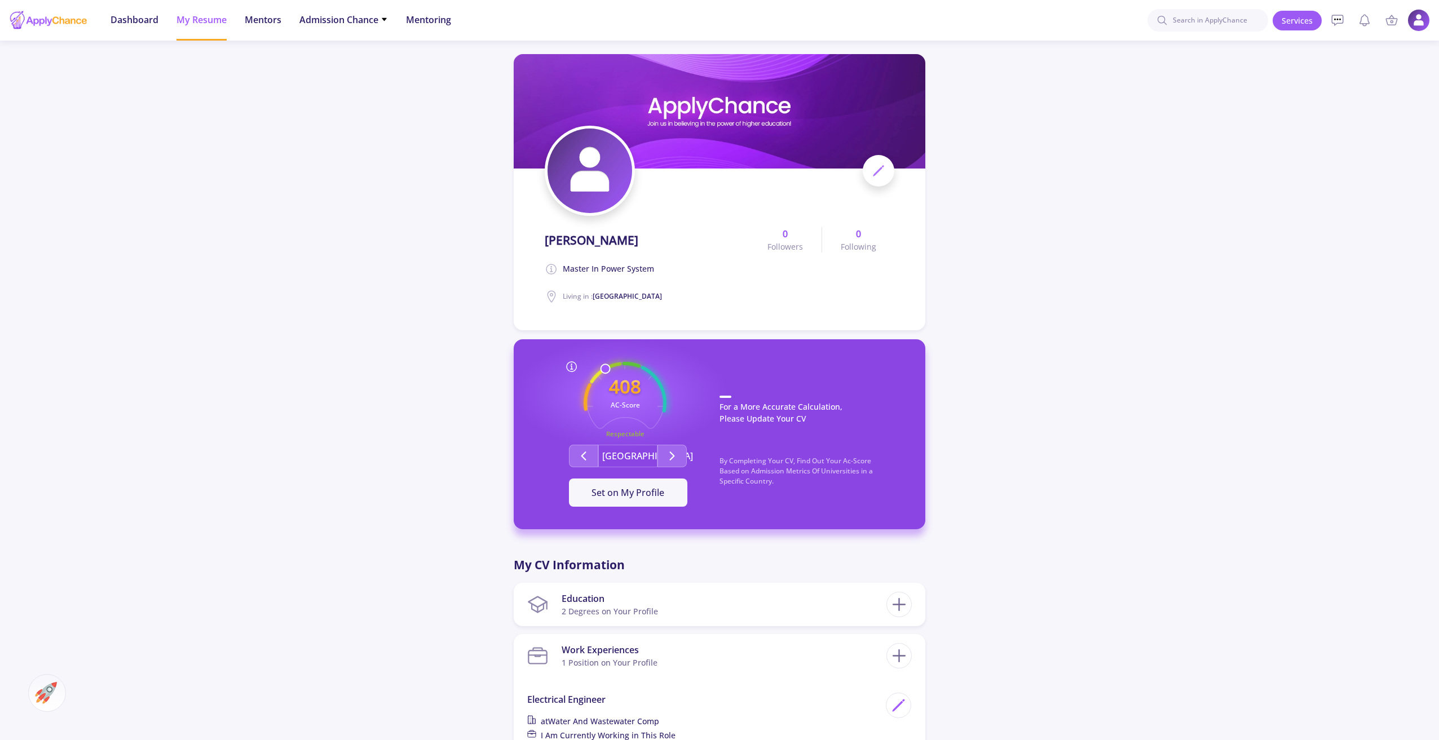
click at [883, 173] on icon at bounding box center [879, 171] width 14 height 14
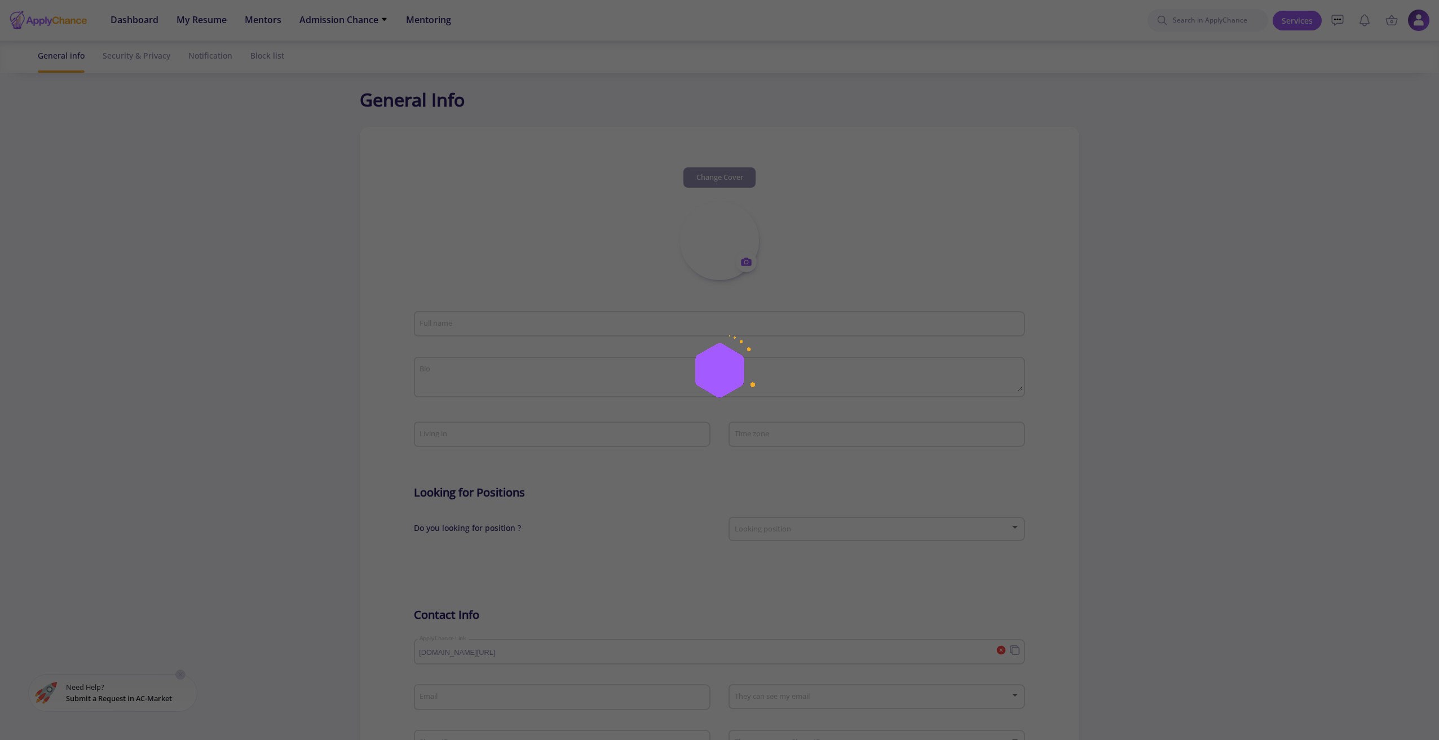
type input "[PERSON_NAME]"
type textarea "Master in Power System"
type input "[GEOGRAPHIC_DATA]"
type input "HamidHosseini1"
type input "[PERSON_NAME][EMAIL_ADDRESS][DOMAIN_NAME]"
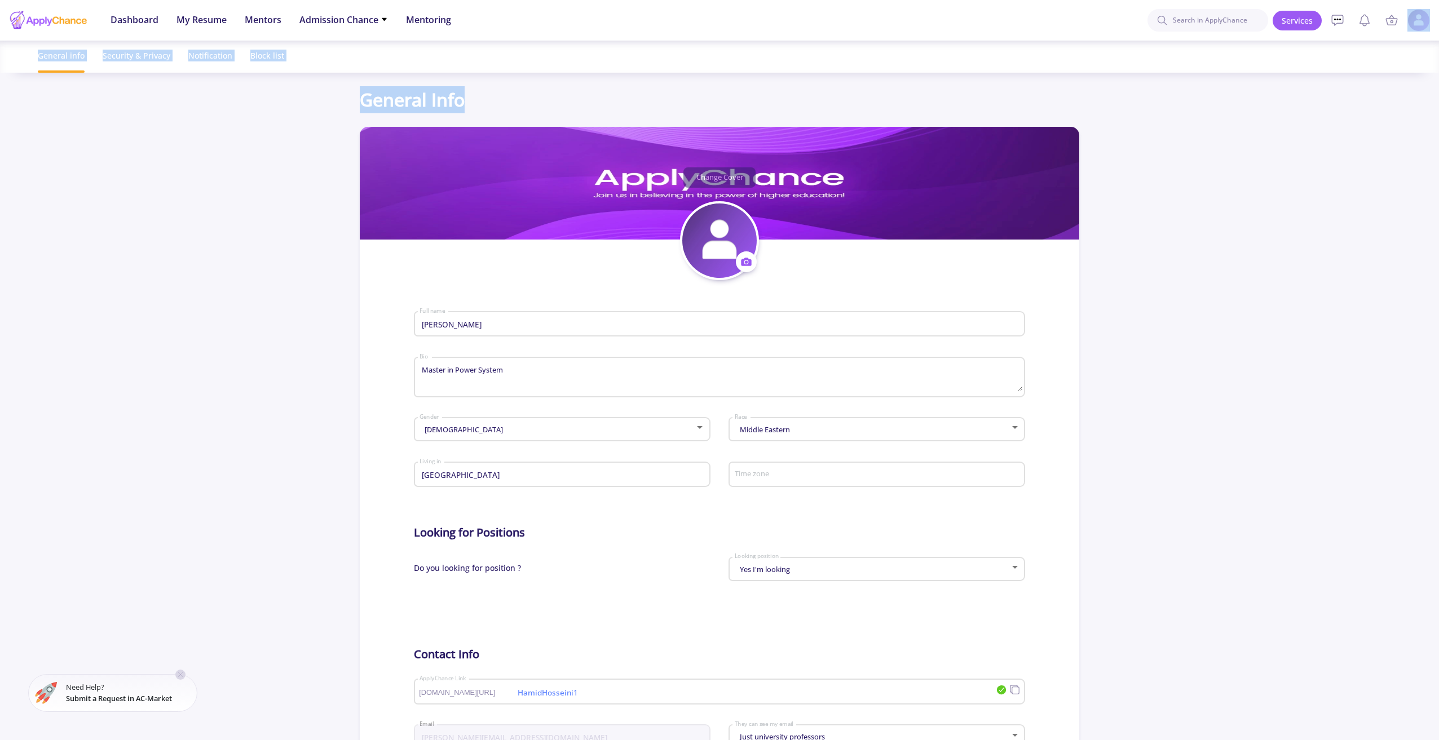
drag, startPoint x: 1438, startPoint y: 109, endPoint x: 1433, endPoint y: 194, distance: 84.7
click at [1433, 194] on app-general-setting "General Info Change Cover Change cover Remove cover Change photo Remove photo […" at bounding box center [719, 486] width 1439 height 801
click at [1215, 243] on app-general-setting "General Info Change Cover Change cover Remove cover Change photo Remove photo […" at bounding box center [719, 486] width 1439 height 801
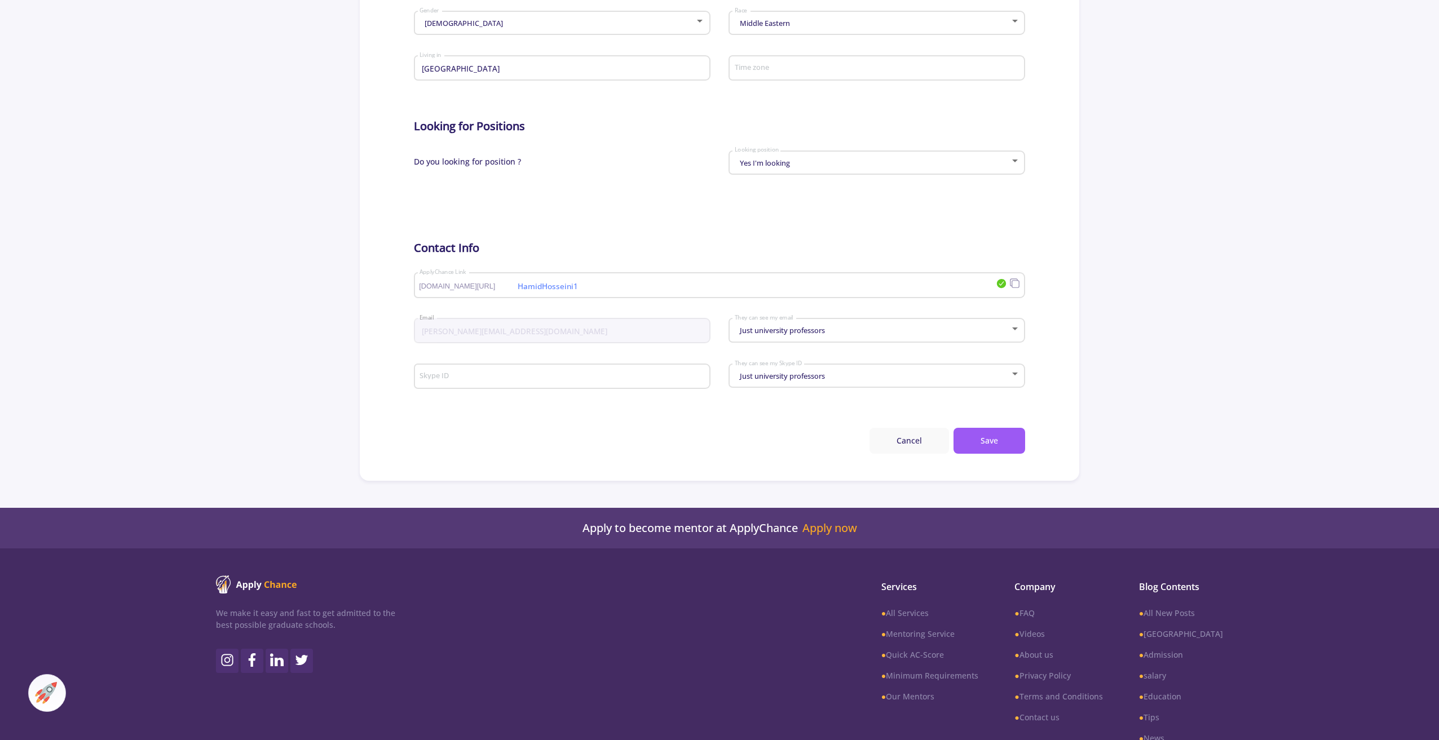
scroll to position [407, 0]
click at [904, 447] on button "Cancel" at bounding box center [909, 440] width 80 height 27
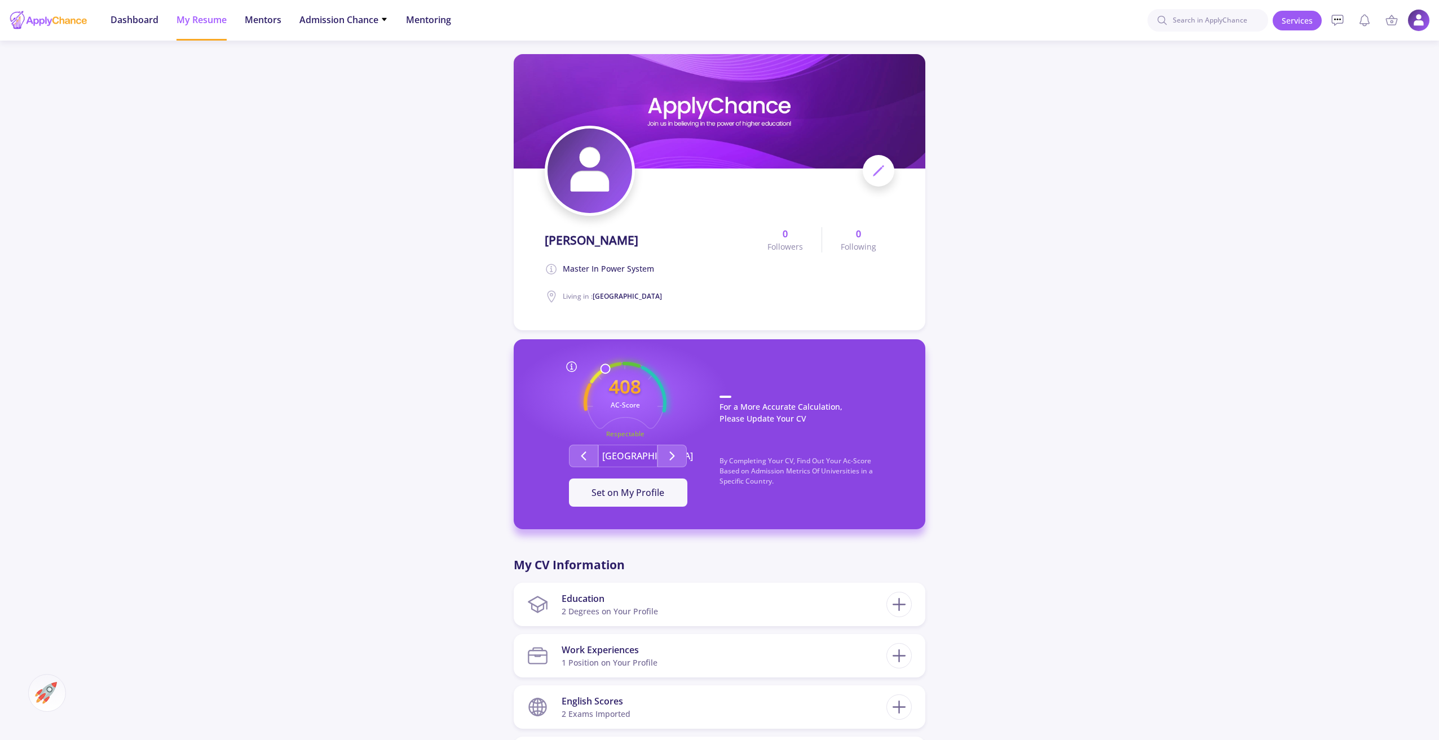
click at [883, 174] on icon at bounding box center [879, 171] width 14 height 14
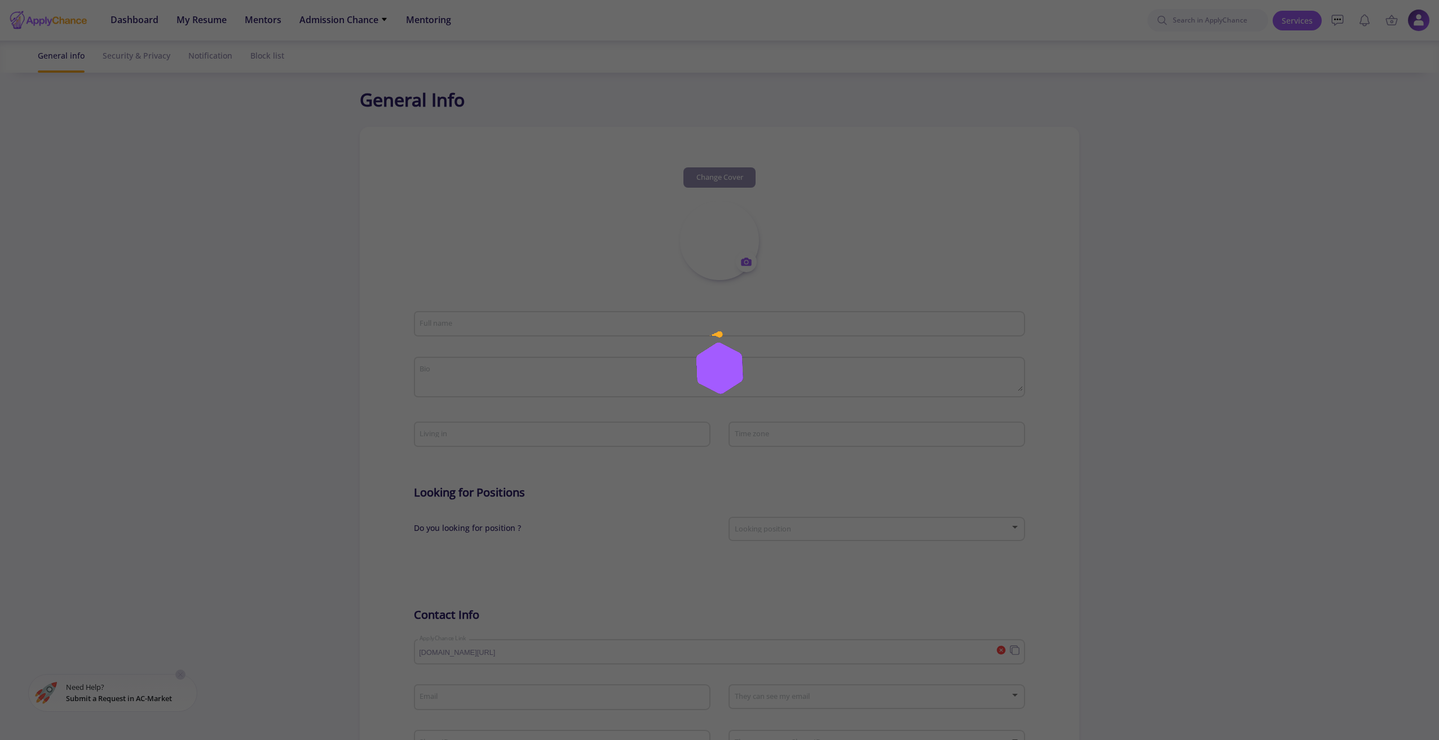
type input "[PERSON_NAME]"
type textarea "Master in Power System"
type input "[GEOGRAPHIC_DATA]"
type input "HamidHosseini1"
type input "[PERSON_NAME][EMAIL_ADDRESS][DOMAIN_NAME]"
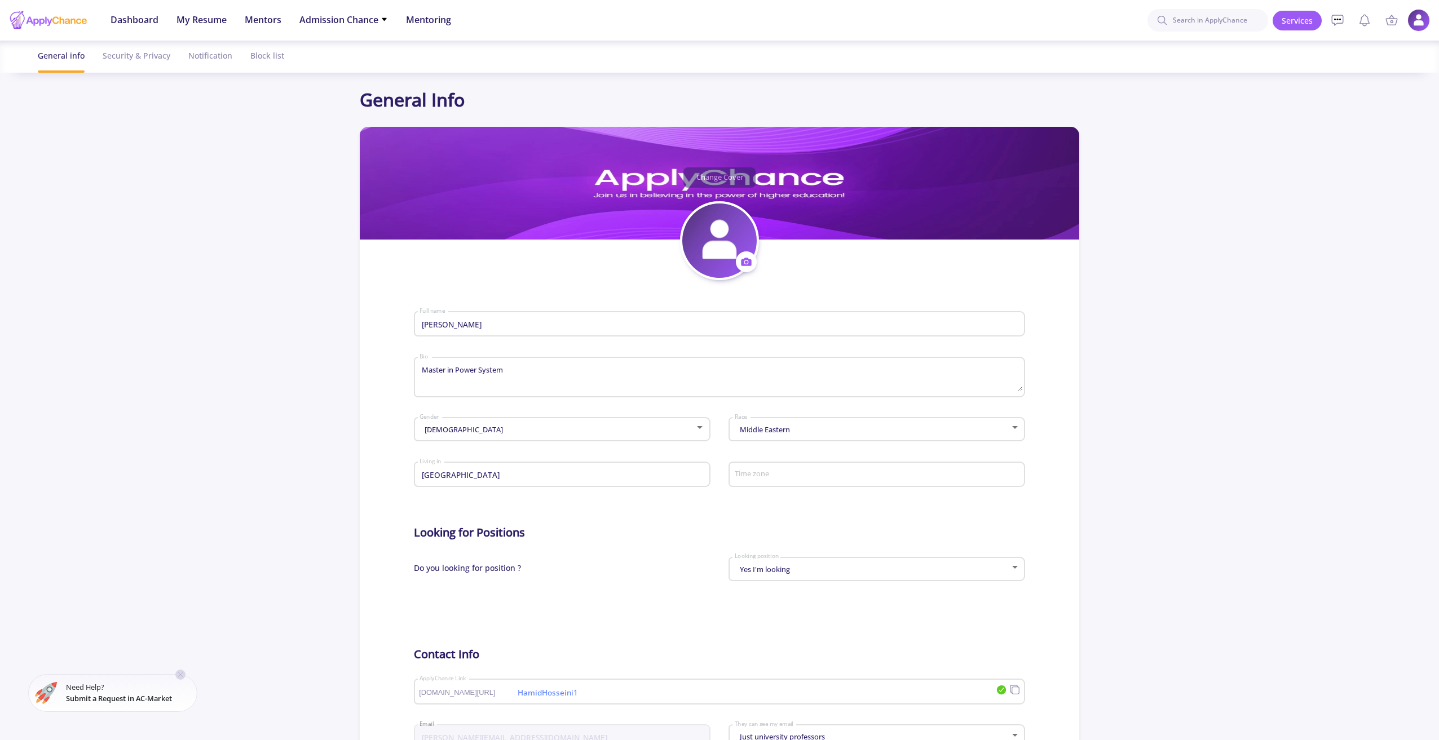
click at [471, 324] on input "[PERSON_NAME]" at bounding box center [720, 325] width 603 height 10
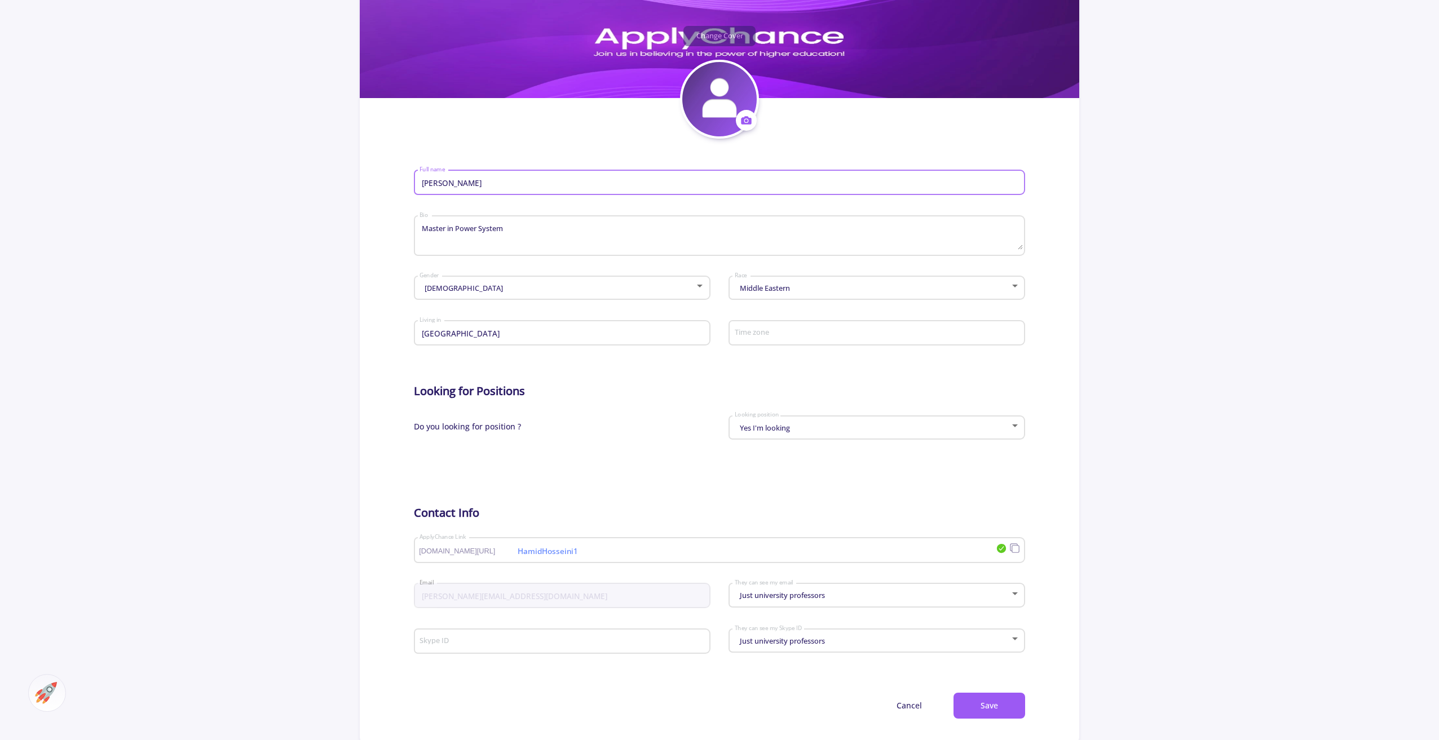
scroll to position [169, 0]
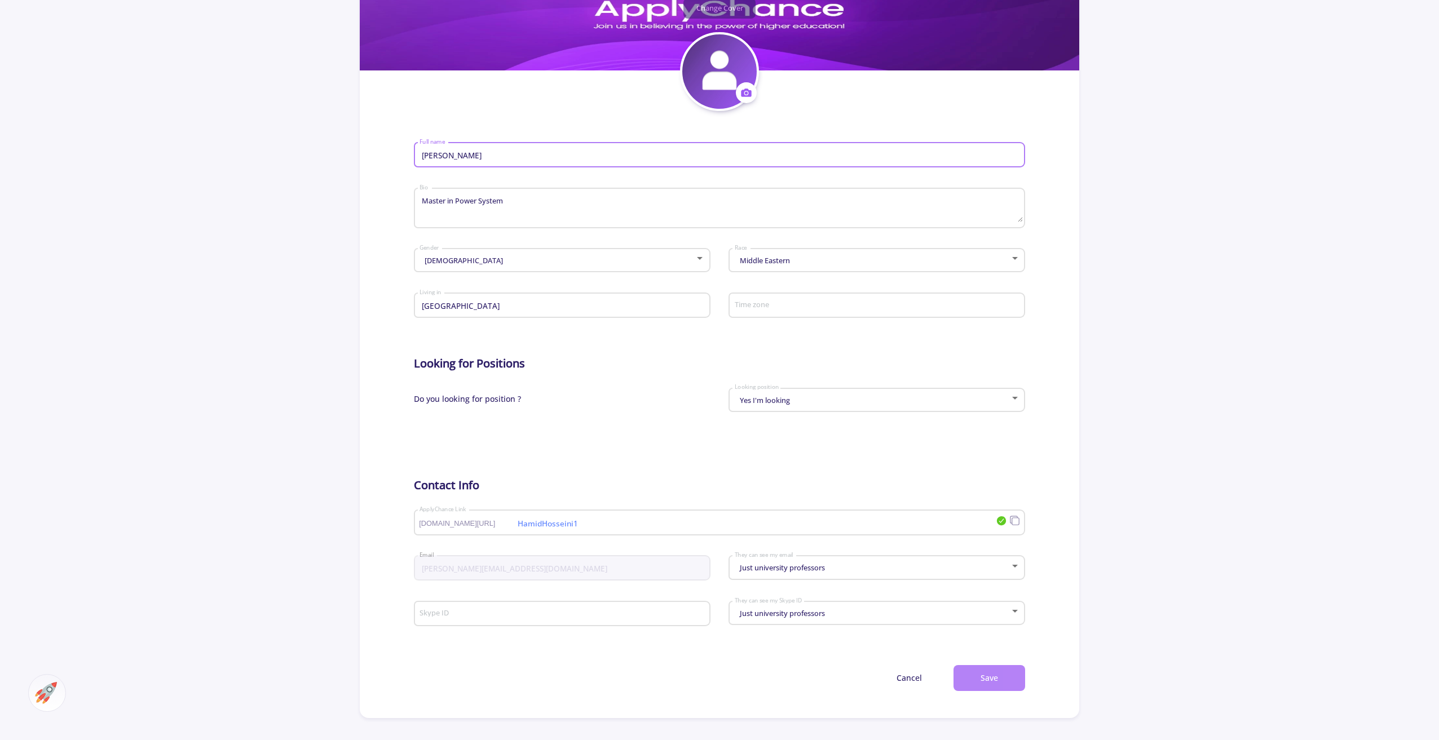
type input "[PERSON_NAME]"
click at [989, 684] on button "Save" at bounding box center [989, 678] width 72 height 27
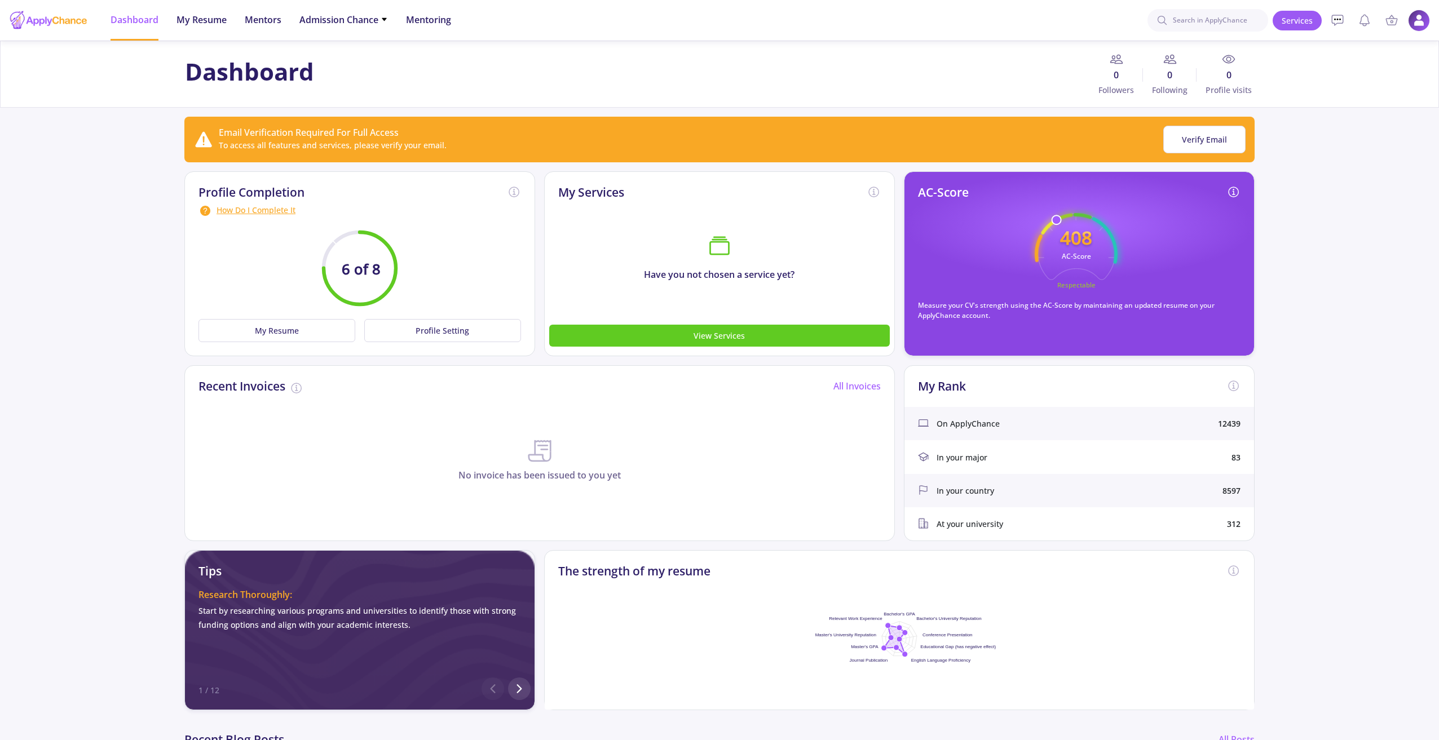
click at [1418, 15] on img at bounding box center [1419, 21] width 22 height 22
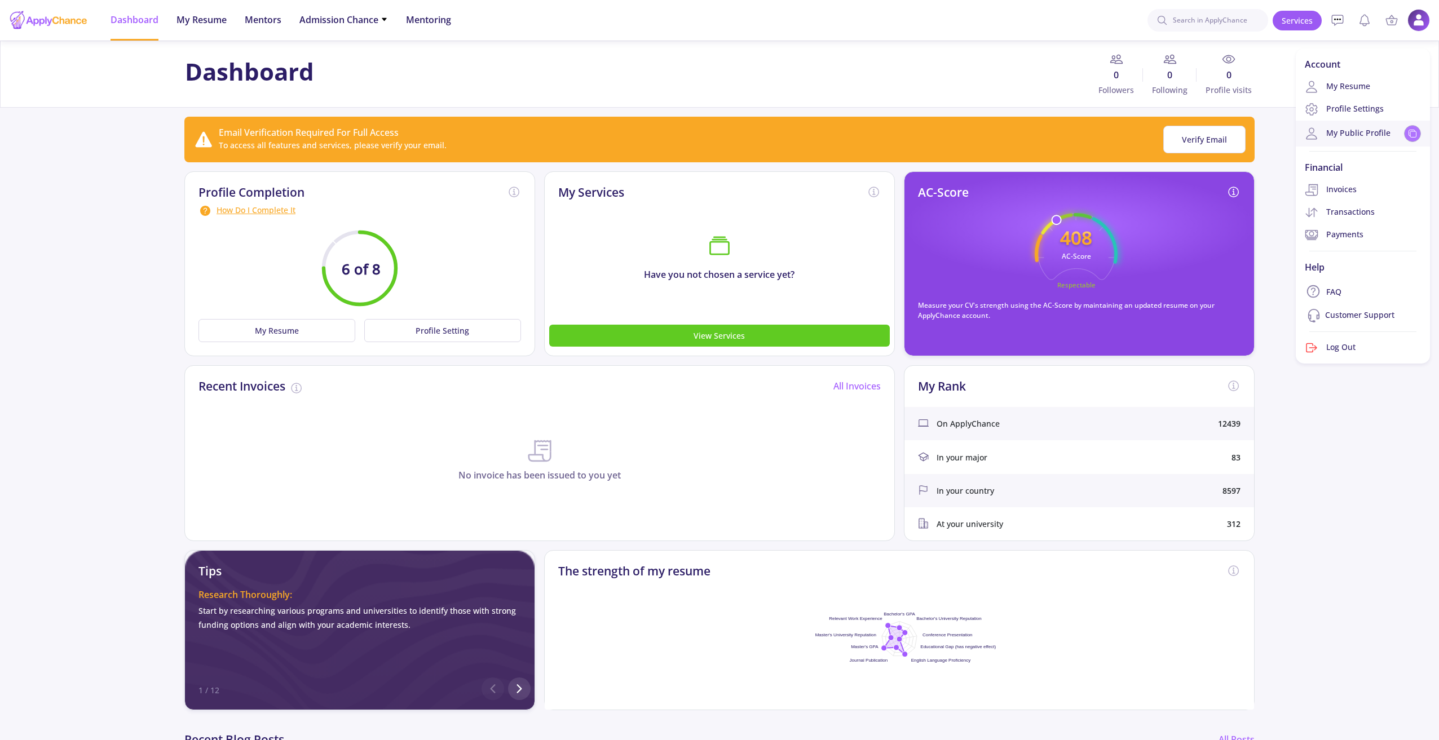
click at [1414, 135] on icon at bounding box center [1412, 133] width 9 height 9
